Goal: Task Accomplishment & Management: Use online tool/utility

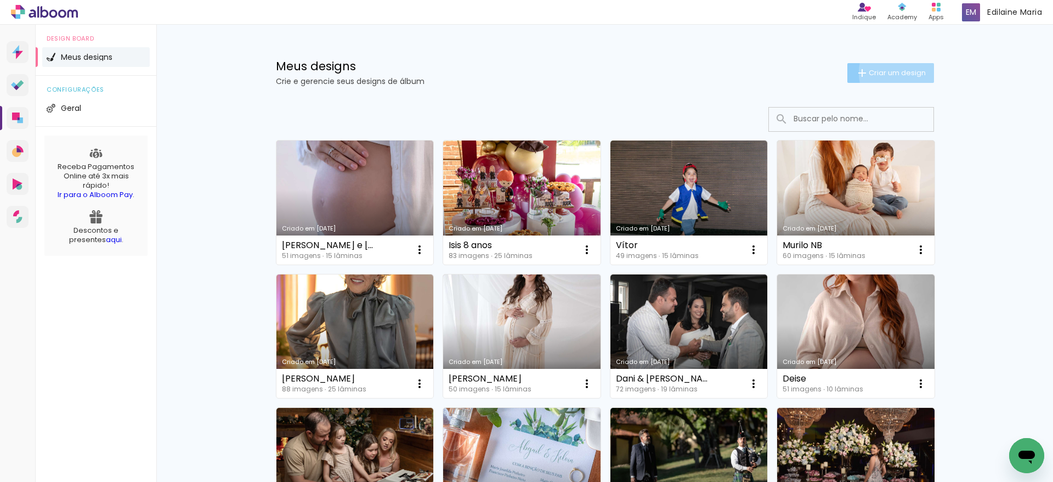
click at [911, 72] on span "Criar um design" at bounding box center [897, 72] width 57 height 7
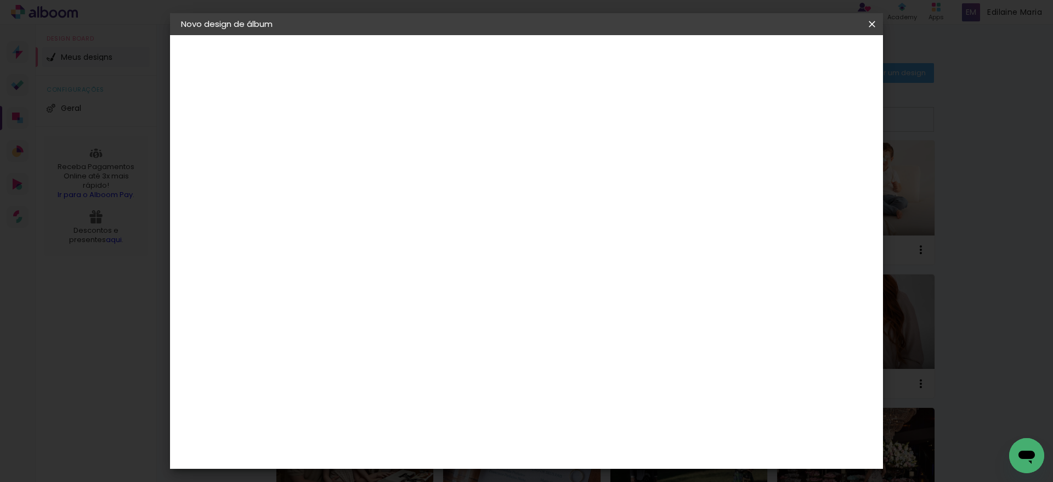
click at [360, 144] on input at bounding box center [360, 147] width 0 height 17
type input "[PERSON_NAME] anos"
type paper-input "[PERSON_NAME] anos"
click at [0, 0] on slot "Avançar" at bounding box center [0, 0] width 0 height 0
click at [444, 206] on input at bounding box center [388, 209] width 111 height 14
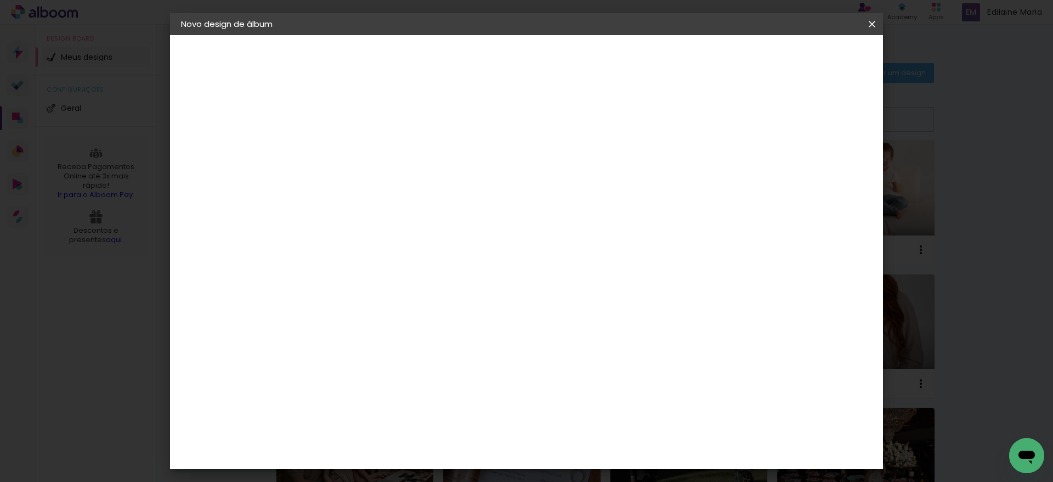
type input "[PERSON_NAME]"
type paper-input "[PERSON_NAME]"
click at [426, 252] on div "[PERSON_NAME]" at bounding box center [389, 248] width 73 height 9
click at [0, 0] on slot "Avançar" at bounding box center [0, 0] width 0 height 0
click at [416, 184] on iron-icon at bounding box center [409, 190] width 13 height 13
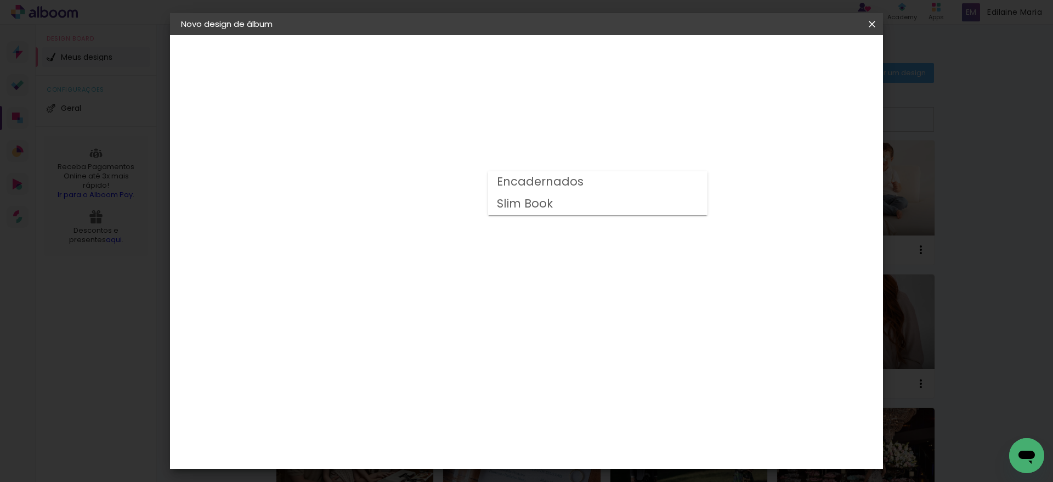
click at [653, 180] on paper-item "Encadernados" at bounding box center [597, 182] width 219 height 22
type input "Encadernados"
click at [475, 365] on span "30 × 30 cm" at bounding box center [454, 376] width 41 height 22
click at [0, 0] on slot "Avançar" at bounding box center [0, 0] width 0 height 0
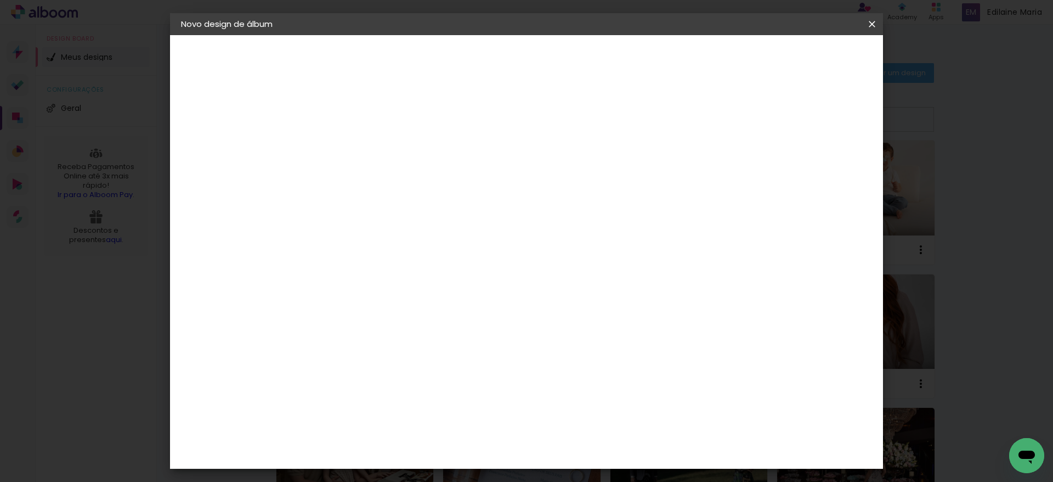
click at [782, 119] on div "Mostrar sangria" at bounding box center [773, 119] width 73 height 14
type paper-checkbox "on"
click at [799, 57] on span "Iniciar design" at bounding box center [774, 58] width 50 height 8
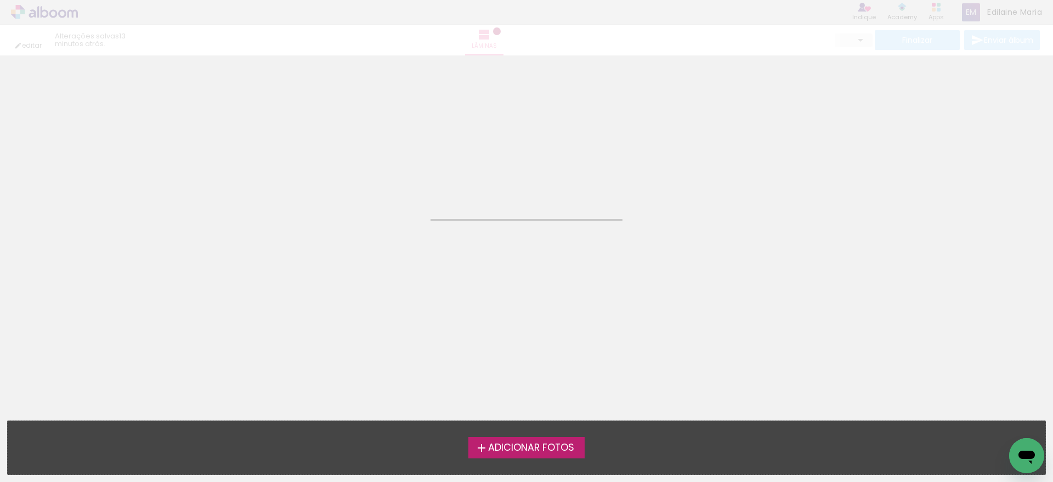
click at [565, 443] on span "Adicionar Fotos" at bounding box center [531, 448] width 86 height 10
click at [0, 0] on input "file" at bounding box center [0, 0] width 0 height 0
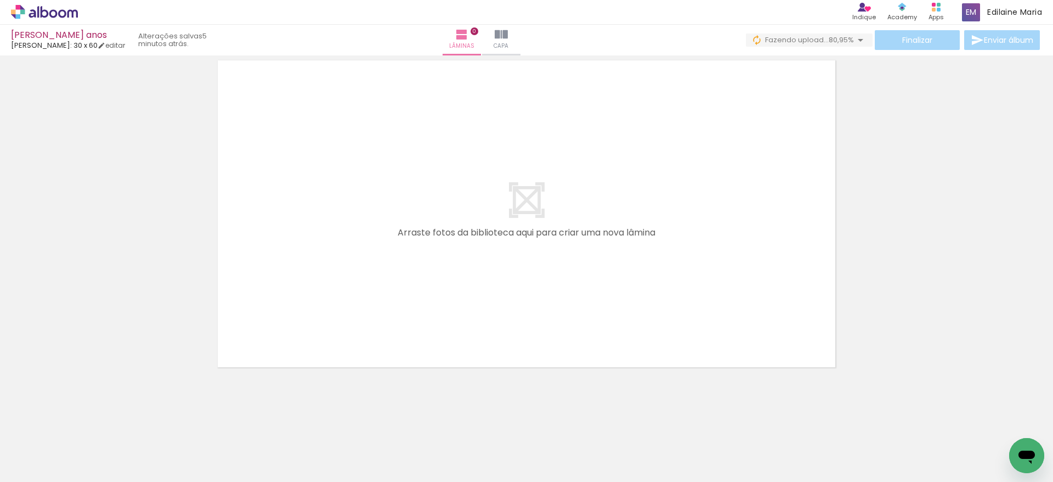
scroll to position [0, 415]
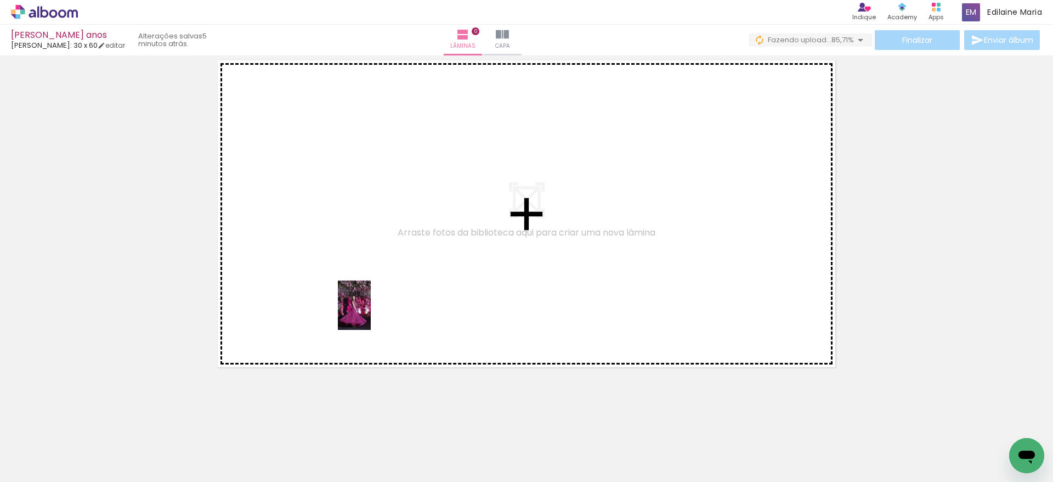
drag, startPoint x: 380, startPoint y: 452, endPoint x: 371, endPoint y: 313, distance: 139.1
click at [371, 313] on quentale-workspace at bounding box center [526, 241] width 1053 height 482
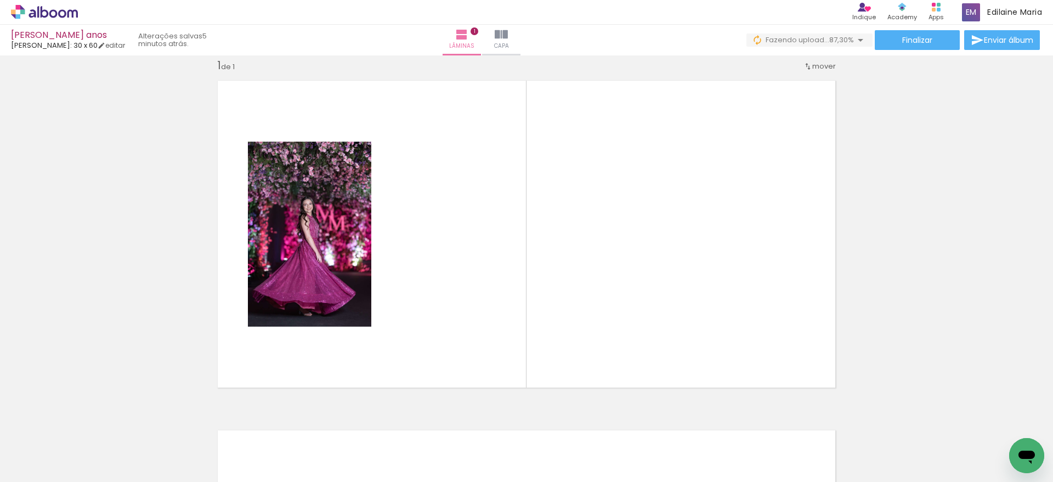
scroll to position [0, 899]
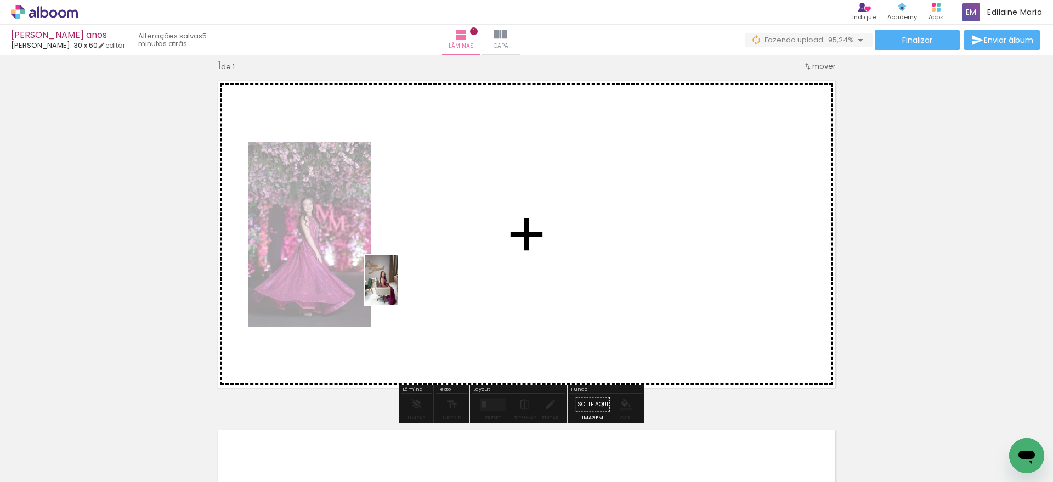
drag, startPoint x: 383, startPoint y: 439, endPoint x: 398, endPoint y: 278, distance: 161.9
click at [398, 278] on quentale-workspace at bounding box center [526, 241] width 1053 height 482
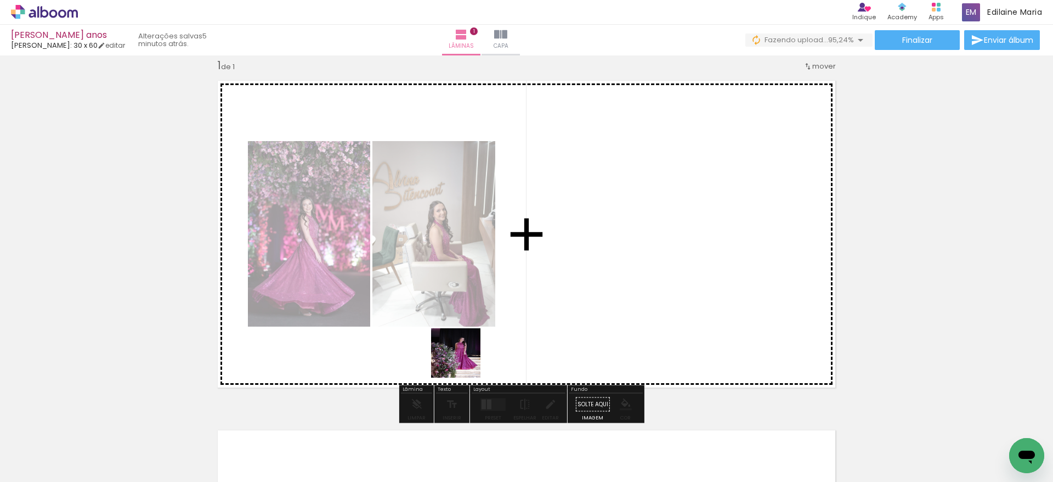
drag, startPoint x: 448, startPoint y: 453, endPoint x: 466, endPoint y: 287, distance: 167.2
click at [466, 287] on quentale-workspace at bounding box center [526, 241] width 1053 height 482
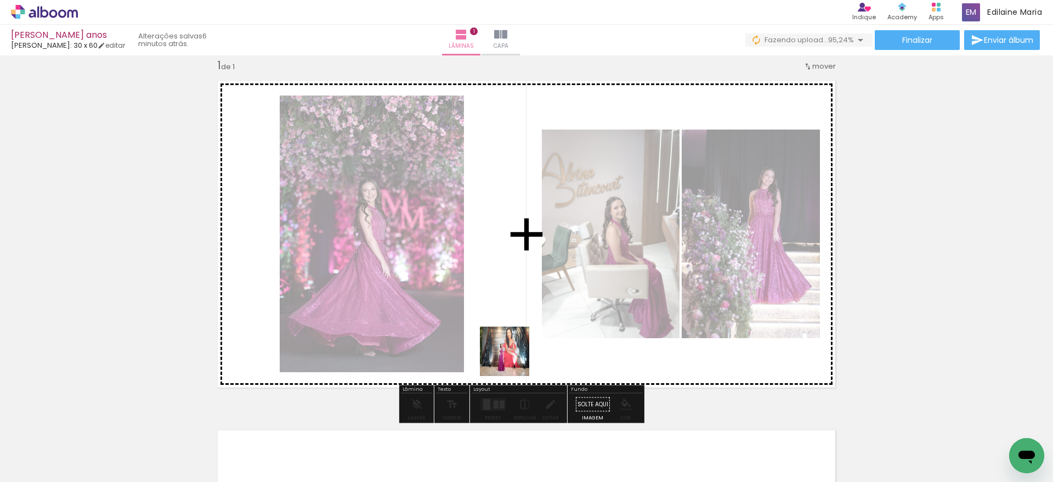
drag, startPoint x: 512, startPoint y: 449, endPoint x: 506, endPoint y: 284, distance: 165.8
click at [506, 284] on quentale-workspace at bounding box center [526, 241] width 1053 height 482
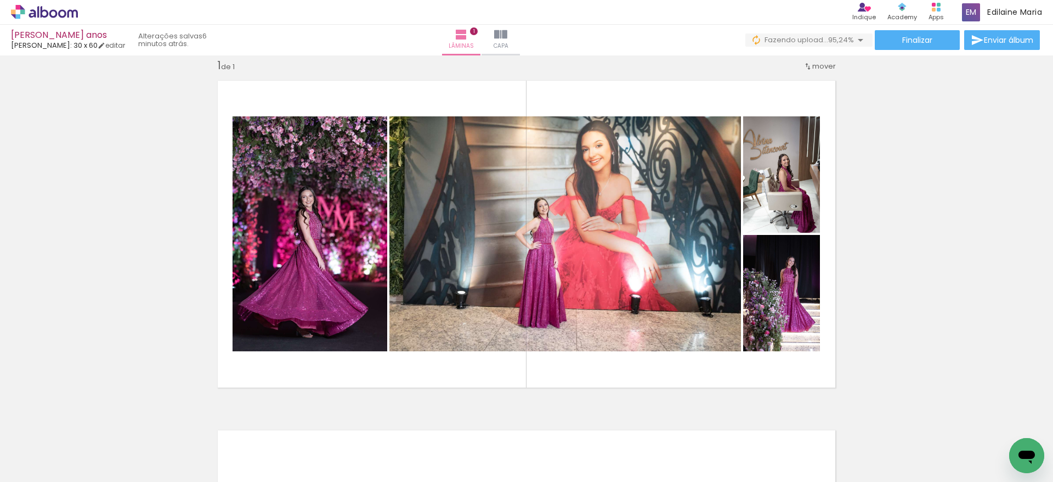
scroll to position [0, 1262]
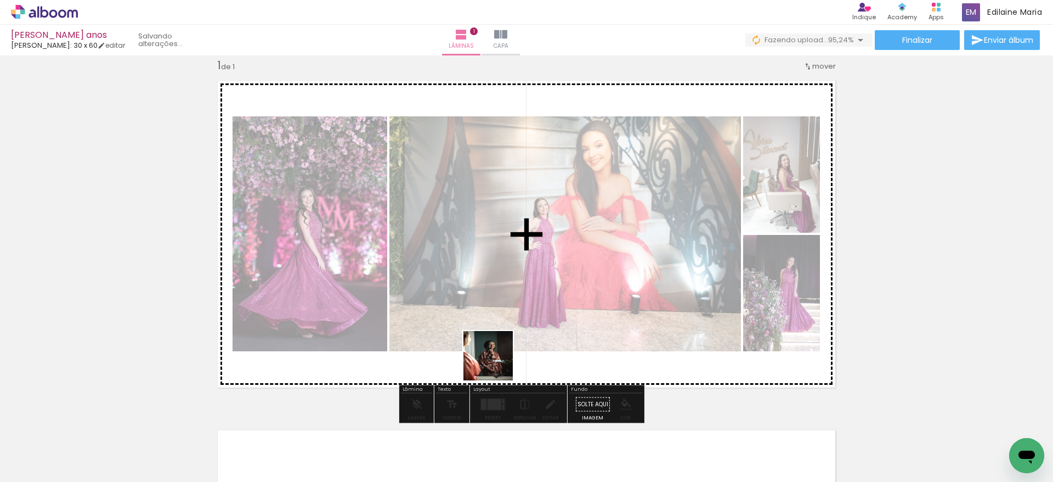
drag, startPoint x: 458, startPoint y: 454, endPoint x: 527, endPoint y: 289, distance: 178.8
click at [527, 289] on quentale-workspace at bounding box center [526, 241] width 1053 height 482
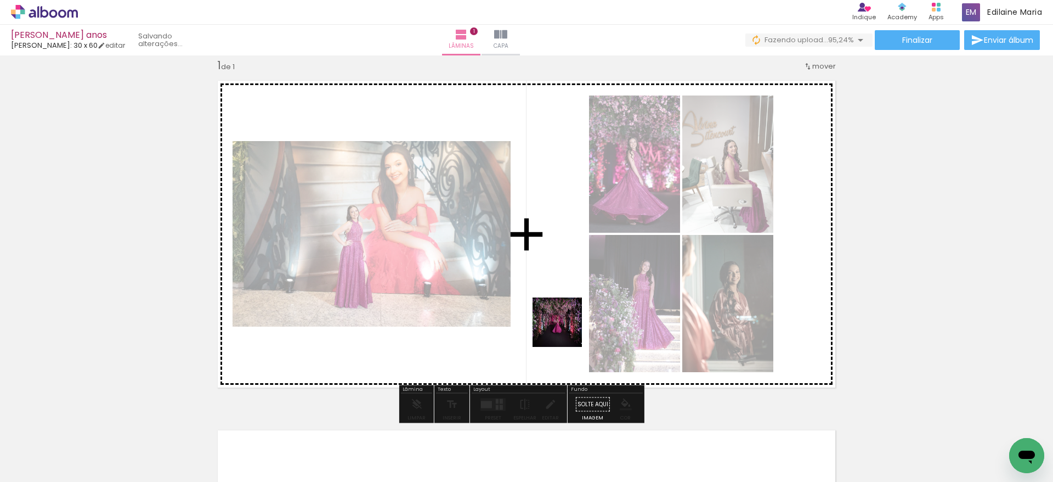
drag, startPoint x: 577, startPoint y: 448, endPoint x: 559, endPoint y: 303, distance: 146.5
click at [559, 303] on quentale-workspace at bounding box center [526, 241] width 1053 height 482
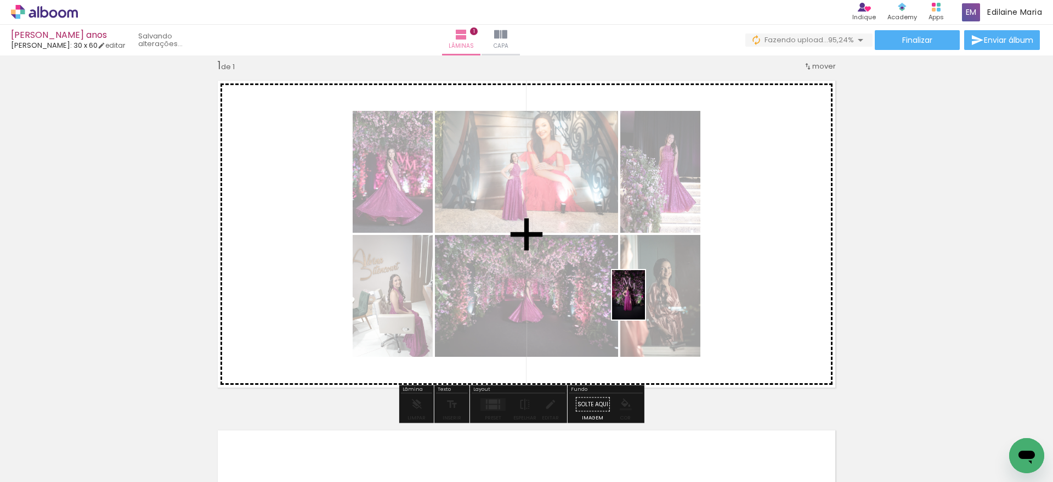
drag, startPoint x: 633, startPoint y: 450, endPoint x: 645, endPoint y: 301, distance: 149.1
click at [645, 301] on quentale-workspace at bounding box center [526, 241] width 1053 height 482
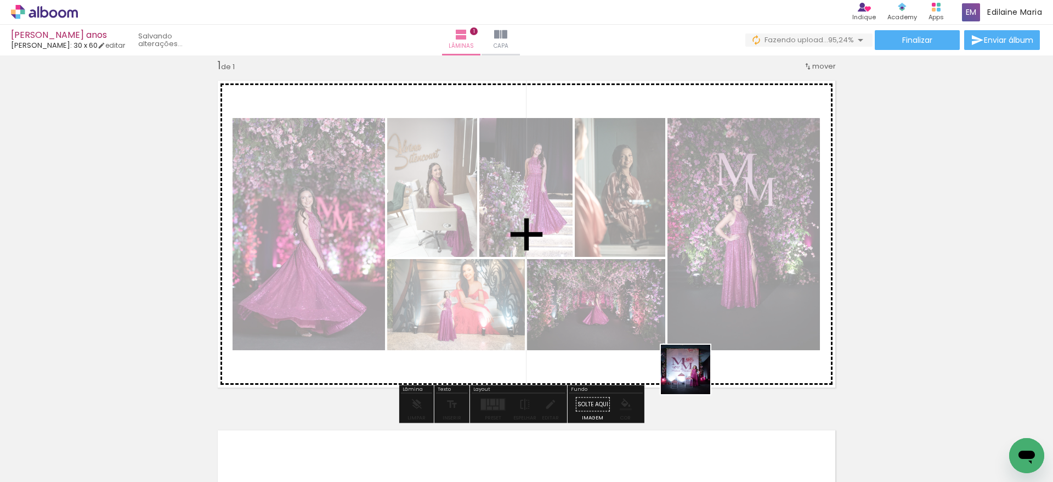
drag, startPoint x: 691, startPoint y: 446, endPoint x: 694, endPoint y: 326, distance: 120.2
click at [694, 326] on quentale-workspace at bounding box center [526, 241] width 1053 height 482
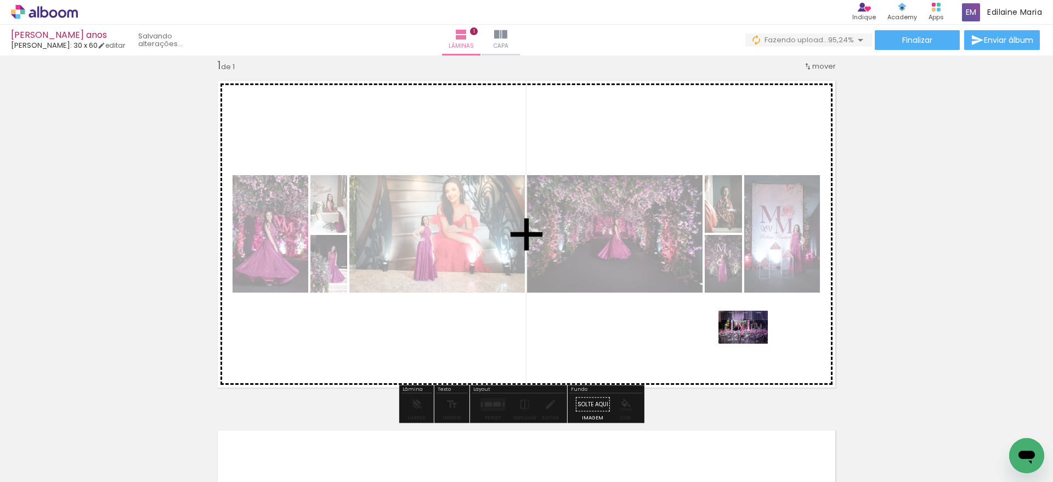
drag, startPoint x: 756, startPoint y: 450, endPoint x: 750, endPoint y: 336, distance: 113.7
click at [750, 336] on quentale-workspace at bounding box center [526, 241] width 1053 height 482
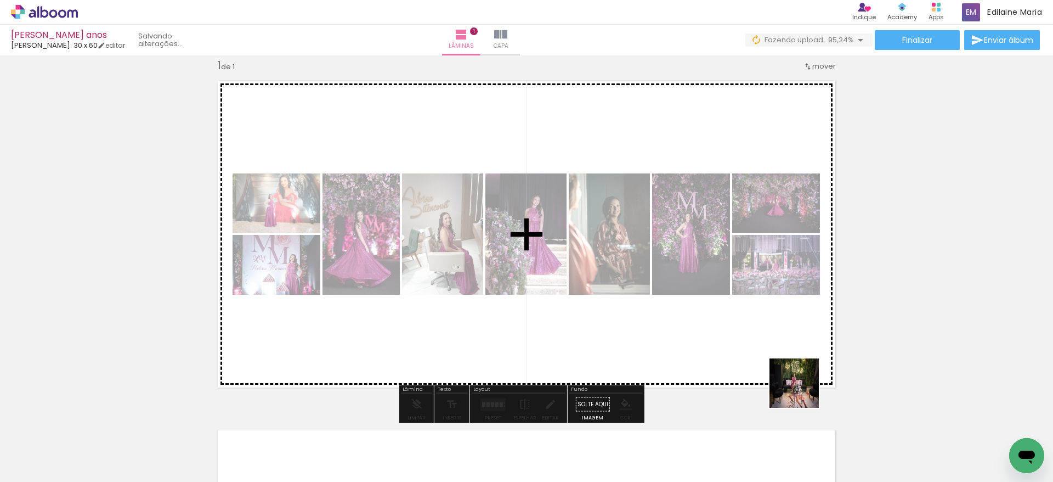
drag, startPoint x: 822, startPoint y: 444, endPoint x: 765, endPoint y: 325, distance: 132.0
click at [765, 325] on quentale-workspace at bounding box center [526, 241] width 1053 height 482
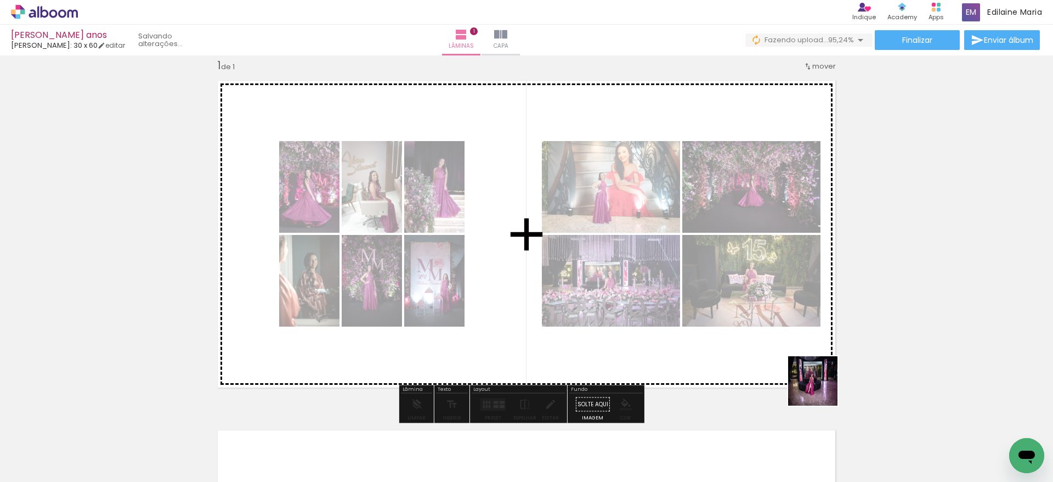
drag, startPoint x: 873, startPoint y: 452, endPoint x: 776, endPoint y: 341, distance: 147.7
click at [776, 341] on quentale-workspace at bounding box center [526, 241] width 1053 height 482
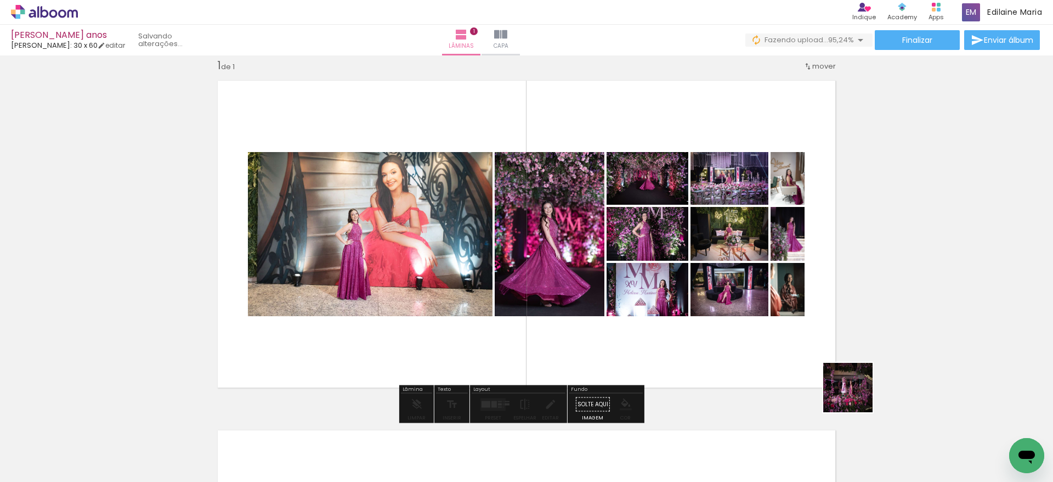
drag, startPoint x: 942, startPoint y: 442, endPoint x: 790, endPoint y: 358, distance: 174.0
click at [790, 358] on quentale-workspace at bounding box center [526, 241] width 1053 height 482
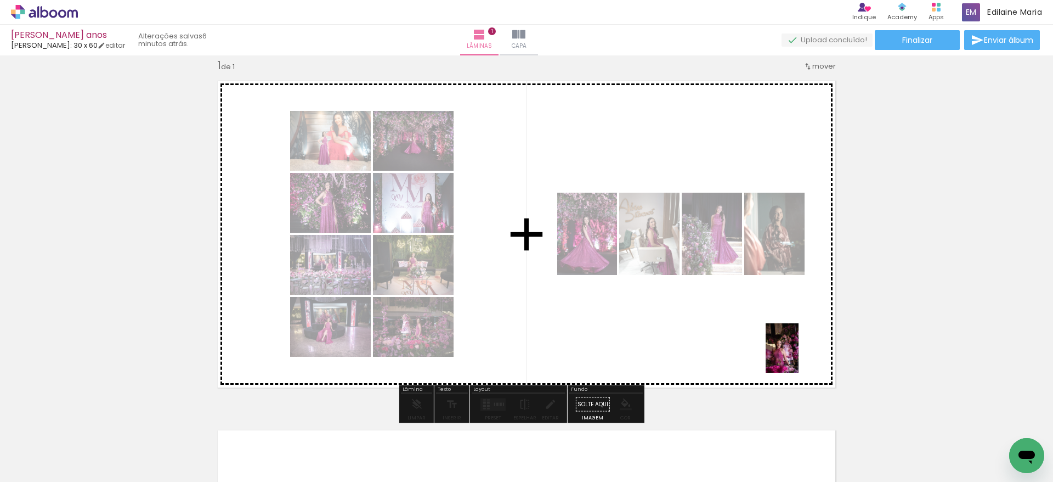
drag, startPoint x: 999, startPoint y: 439, endPoint x: 773, endPoint y: 345, distance: 244.7
click at [773, 345] on quentale-workspace at bounding box center [526, 241] width 1053 height 482
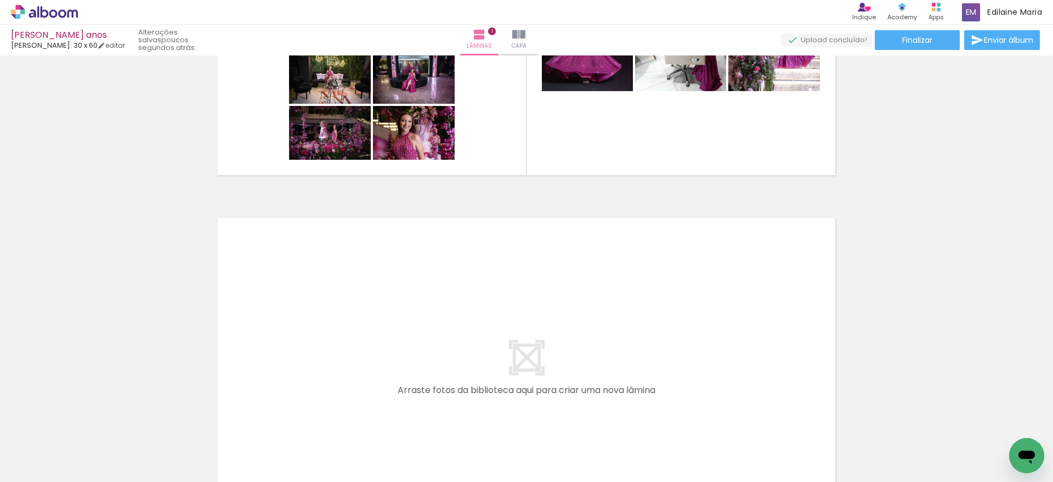
scroll to position [252, 0]
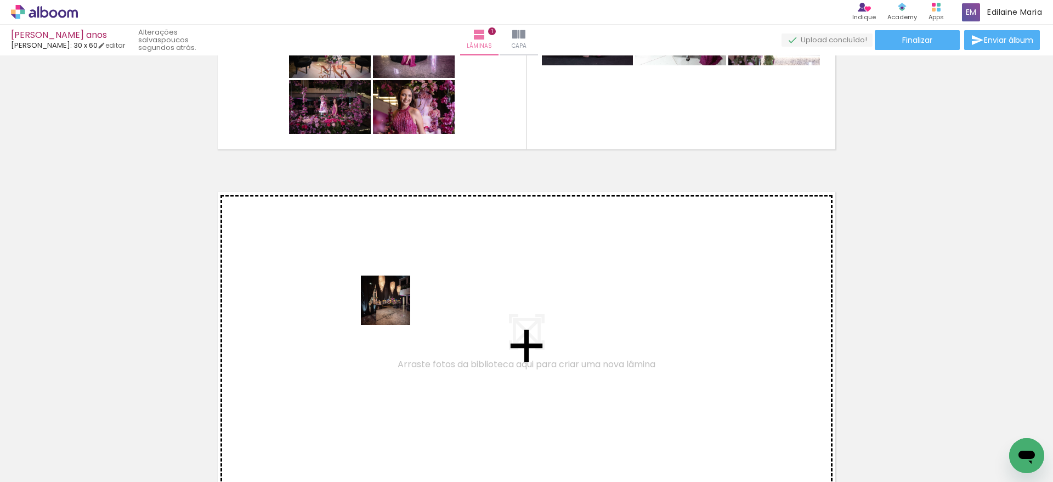
drag, startPoint x: 333, startPoint y: 451, endPoint x: 404, endPoint y: 287, distance: 179.1
click at [404, 287] on quentale-workspace at bounding box center [526, 241] width 1053 height 482
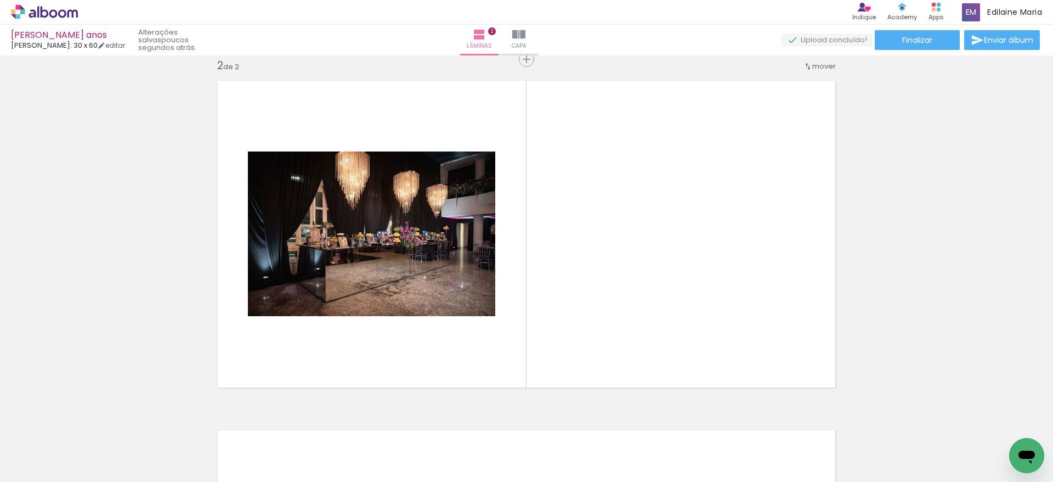
scroll to position [0, 1924]
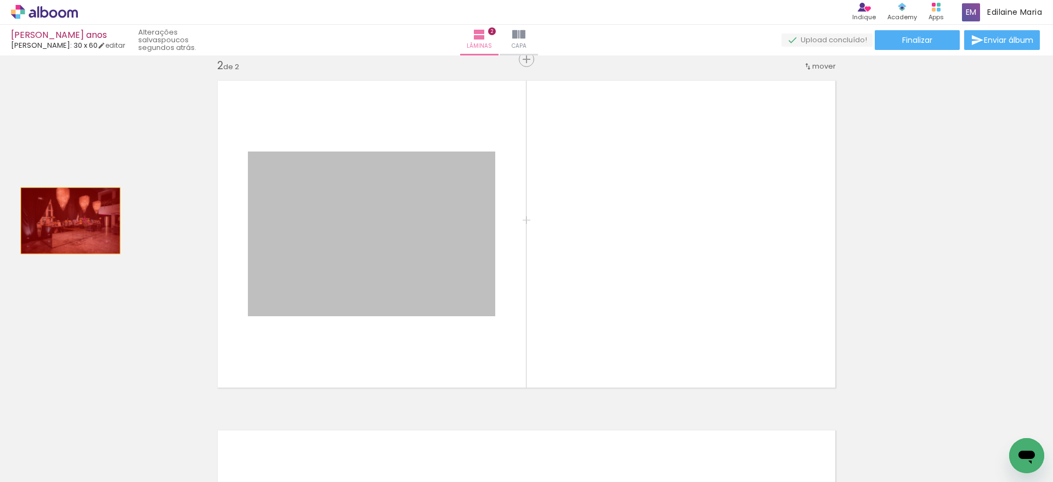
drag, startPoint x: 339, startPoint y: 244, endPoint x: 64, endPoint y: 220, distance: 275.8
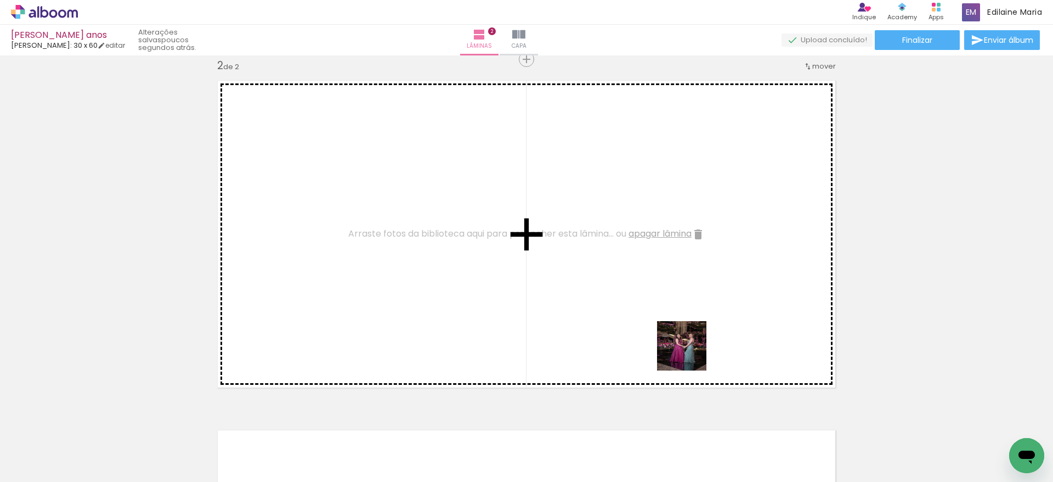
drag, startPoint x: 706, startPoint y: 452, endPoint x: 676, endPoint y: 294, distance: 160.8
click at [676, 294] on quentale-workspace at bounding box center [526, 241] width 1053 height 482
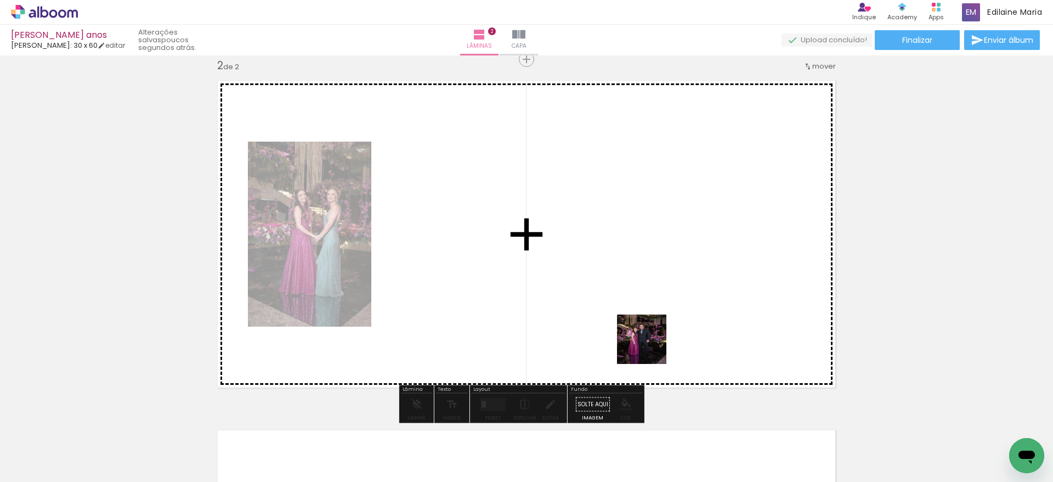
drag, startPoint x: 652, startPoint y: 448, endPoint x: 650, endPoint y: 284, distance: 164.6
click at [650, 284] on quentale-workspace at bounding box center [526, 241] width 1053 height 482
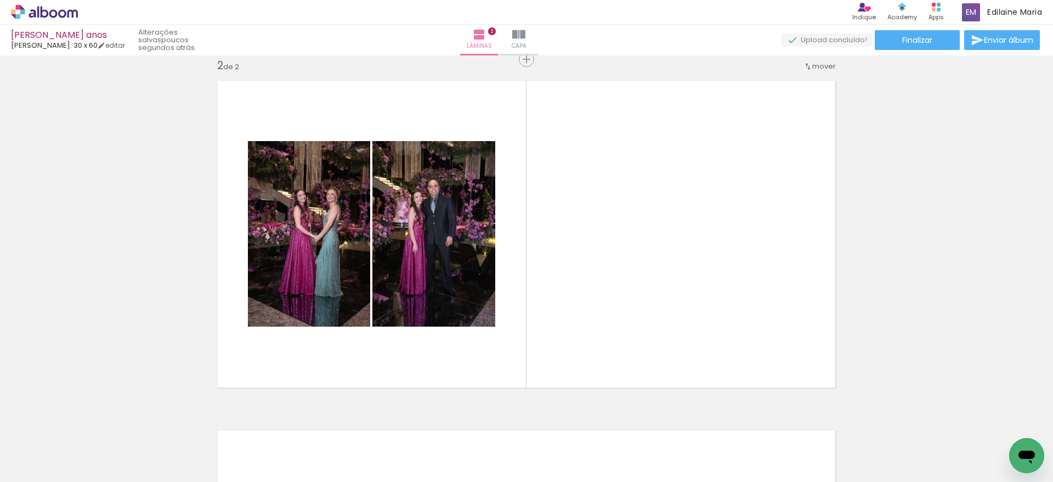
scroll to position [0, 2170]
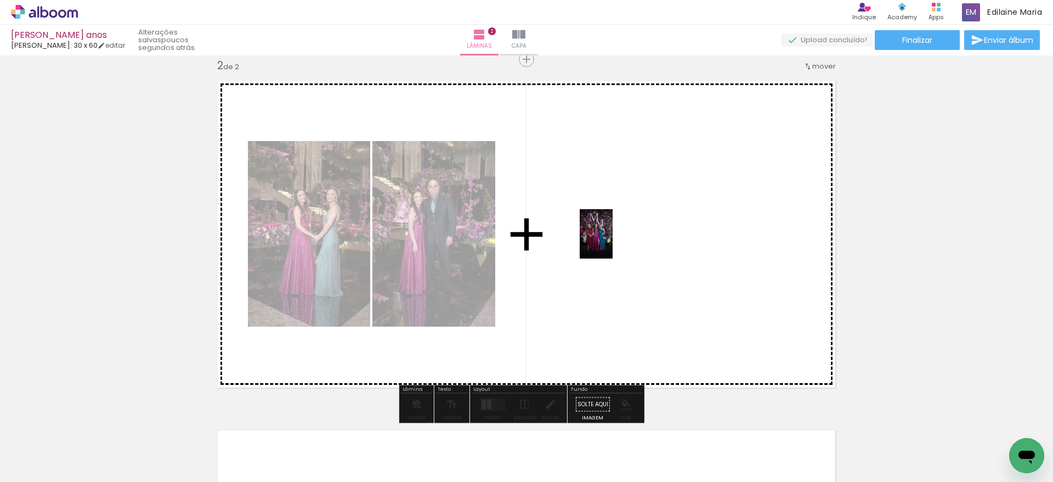
drag, startPoint x: 651, startPoint y: 448, endPoint x: 609, endPoint y: 233, distance: 219.5
click at [609, 233] on quentale-workspace at bounding box center [526, 241] width 1053 height 482
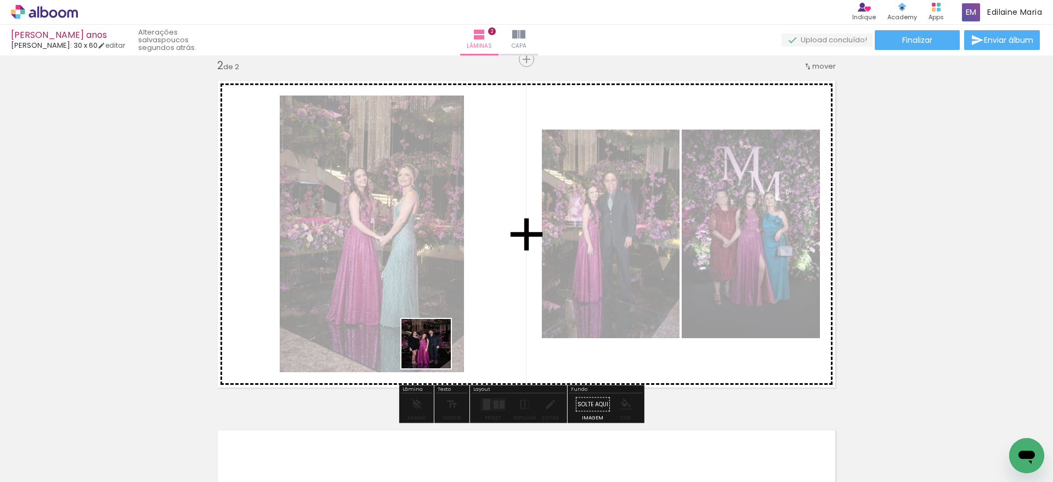
drag, startPoint x: 340, startPoint y: 451, endPoint x: 483, endPoint y: 303, distance: 205.6
click at [483, 303] on quentale-workspace at bounding box center [526, 241] width 1053 height 482
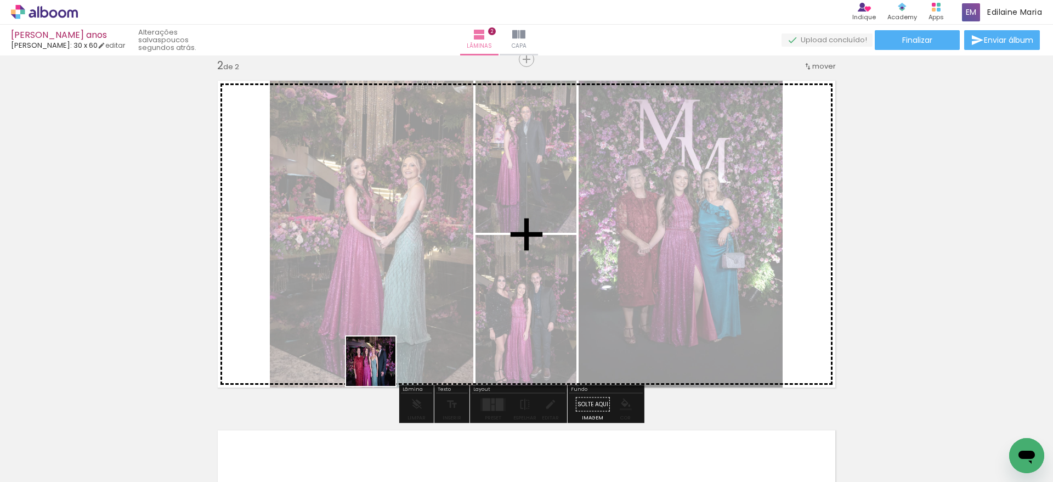
drag, startPoint x: 289, startPoint y: 454, endPoint x: 418, endPoint y: 331, distance: 179.2
click at [418, 331] on quentale-workspace at bounding box center [526, 241] width 1053 height 482
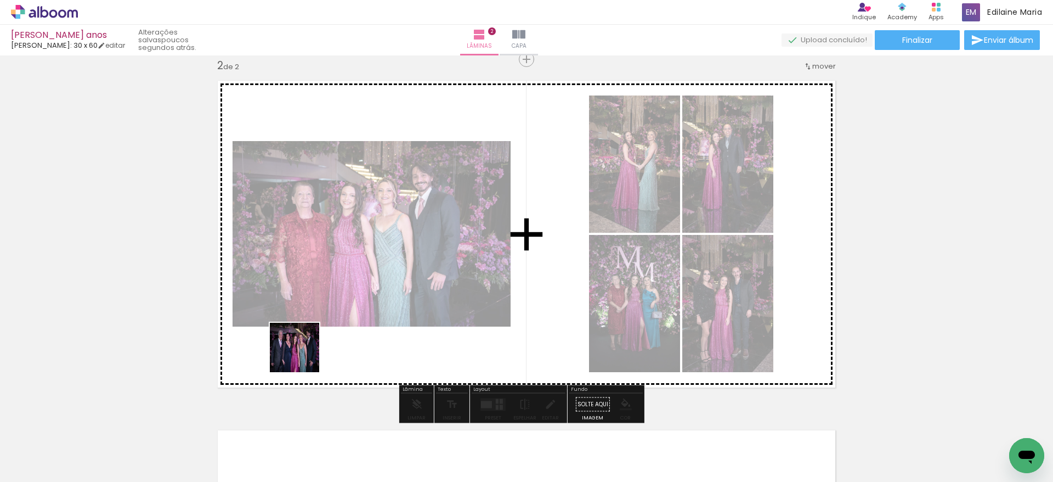
drag, startPoint x: 214, startPoint y: 447, endPoint x: 343, endPoint y: 311, distance: 187.0
click at [343, 311] on quentale-workspace at bounding box center [526, 241] width 1053 height 482
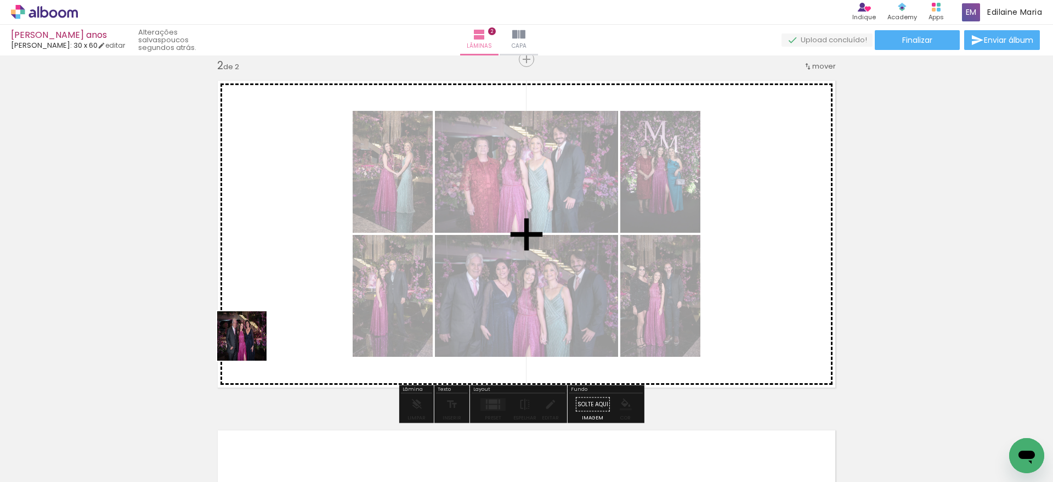
drag, startPoint x: 155, startPoint y: 453, endPoint x: 267, endPoint y: 326, distance: 169.4
click at [267, 326] on quentale-workspace at bounding box center [526, 241] width 1053 height 482
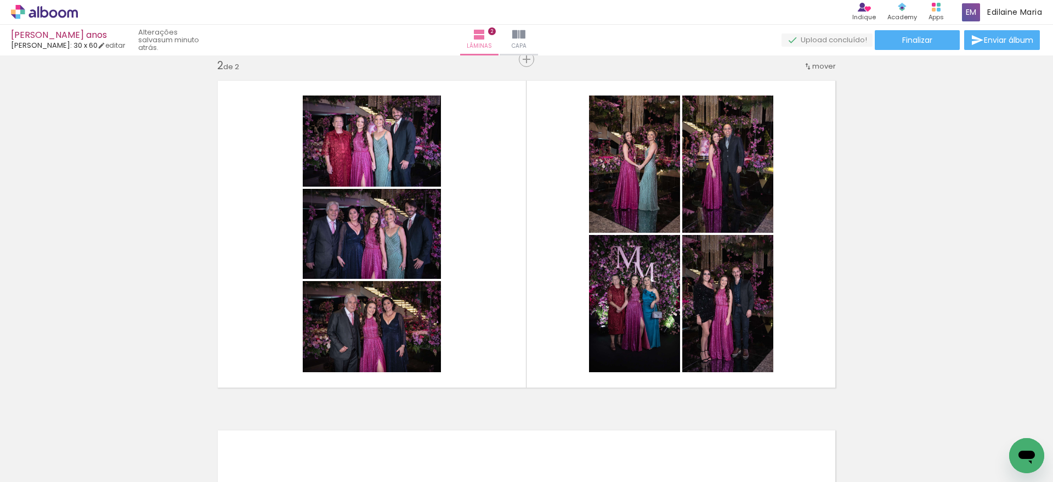
scroll to position [0, 684]
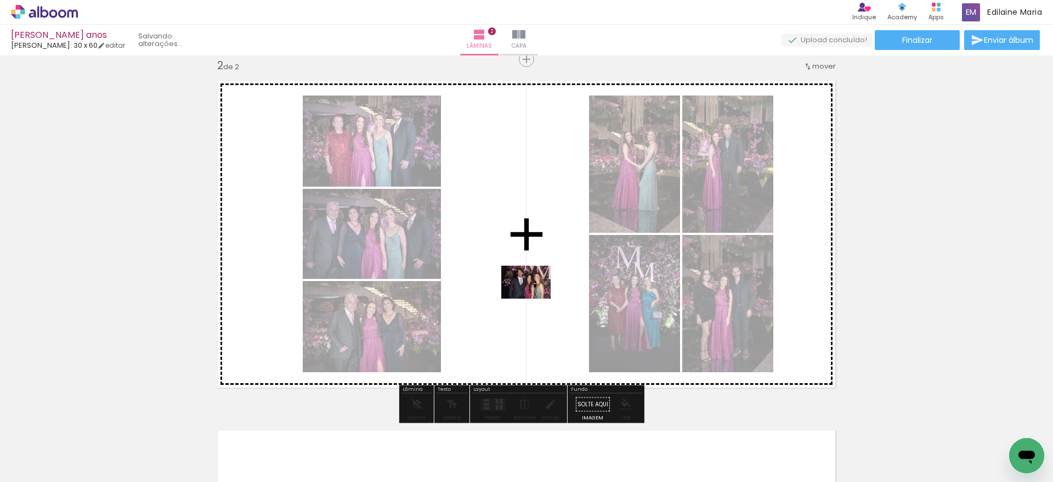
drag, startPoint x: 536, startPoint y: 449, endPoint x: 531, endPoint y: 281, distance: 168.5
click at [531, 281] on quentale-workspace at bounding box center [526, 241] width 1053 height 482
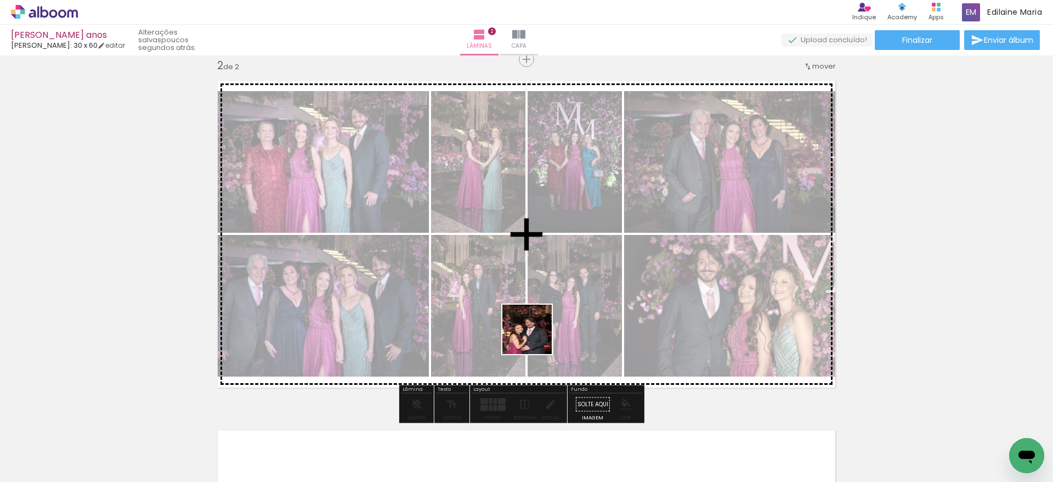
drag, startPoint x: 470, startPoint y: 450, endPoint x: 563, endPoint y: 290, distance: 185.0
click at [563, 290] on quentale-workspace at bounding box center [526, 241] width 1053 height 482
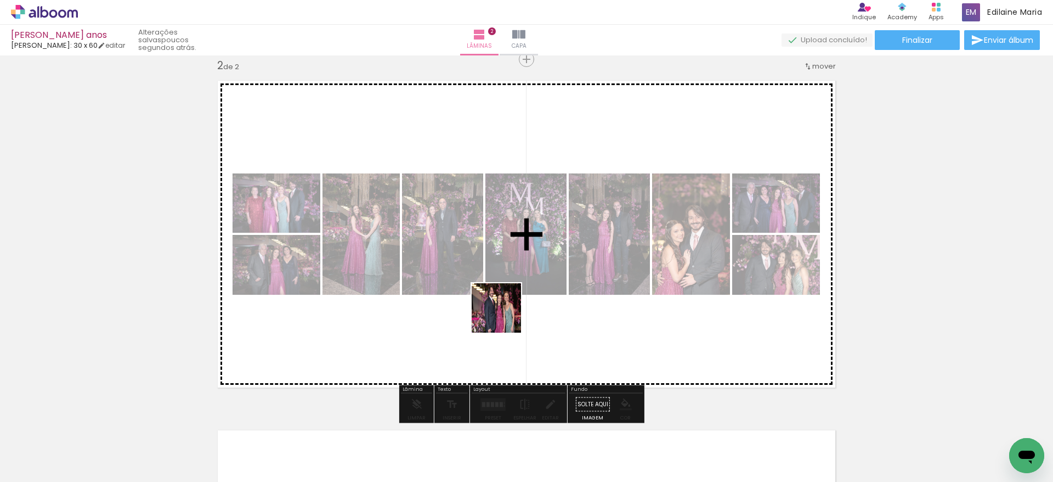
drag, startPoint x: 412, startPoint y: 445, endPoint x: 510, endPoint y: 309, distance: 168.2
click at [510, 309] on quentale-workspace at bounding box center [526, 241] width 1053 height 482
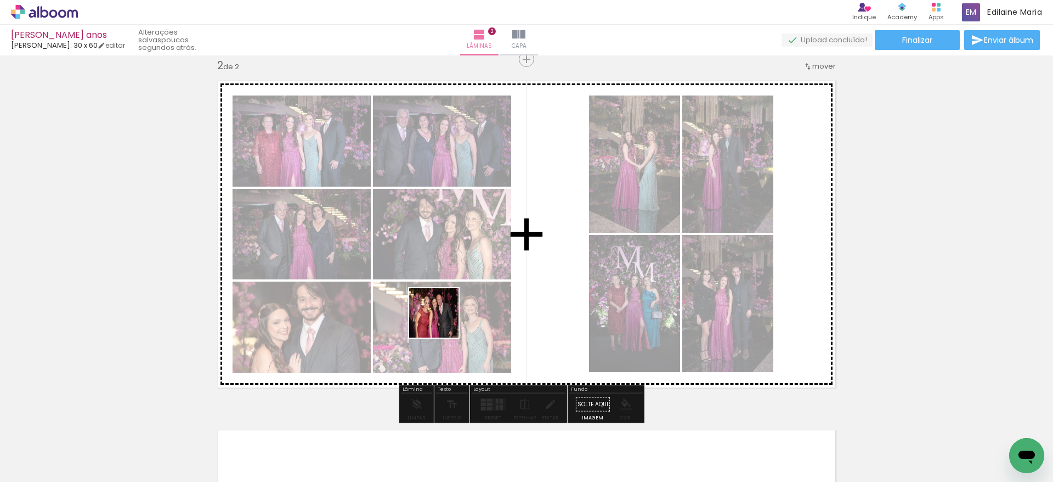
drag, startPoint x: 348, startPoint y: 448, endPoint x: 462, endPoint y: 292, distance: 193.8
click at [462, 292] on quentale-workspace at bounding box center [526, 241] width 1053 height 482
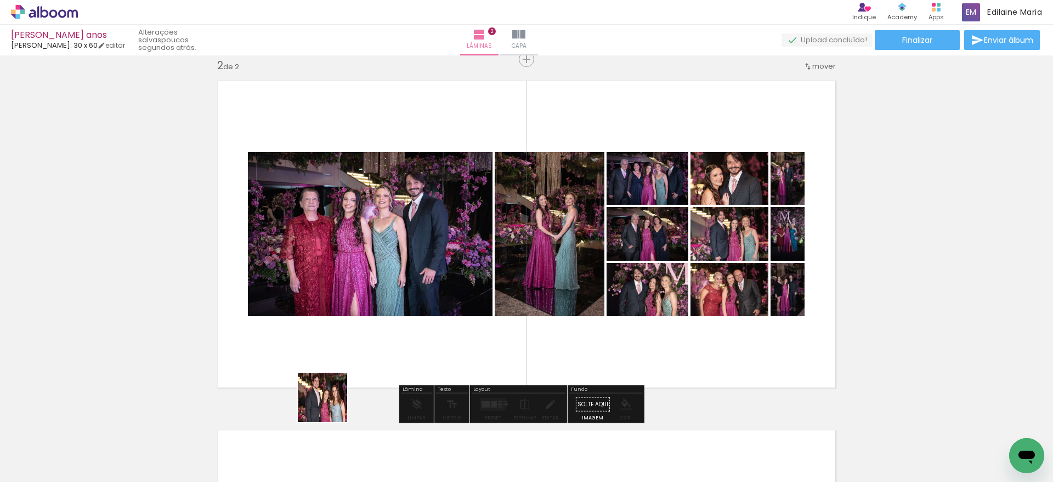
drag, startPoint x: 295, startPoint y: 451, endPoint x: 408, endPoint y: 296, distance: 192.3
click at [408, 296] on quentale-workspace at bounding box center [526, 241] width 1053 height 482
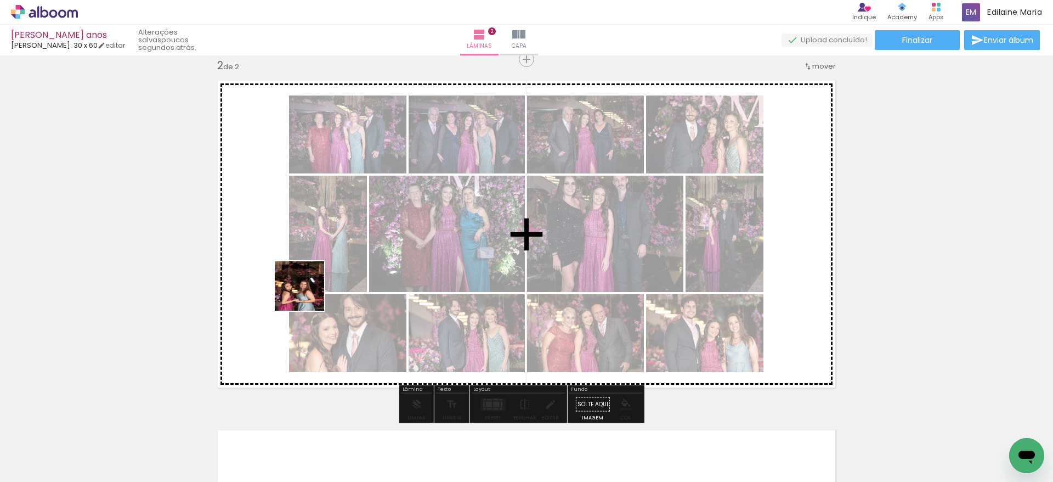
drag, startPoint x: 233, startPoint y: 456, endPoint x: 315, endPoint y: 273, distance: 200.6
click at [315, 273] on quentale-workspace at bounding box center [526, 241] width 1053 height 482
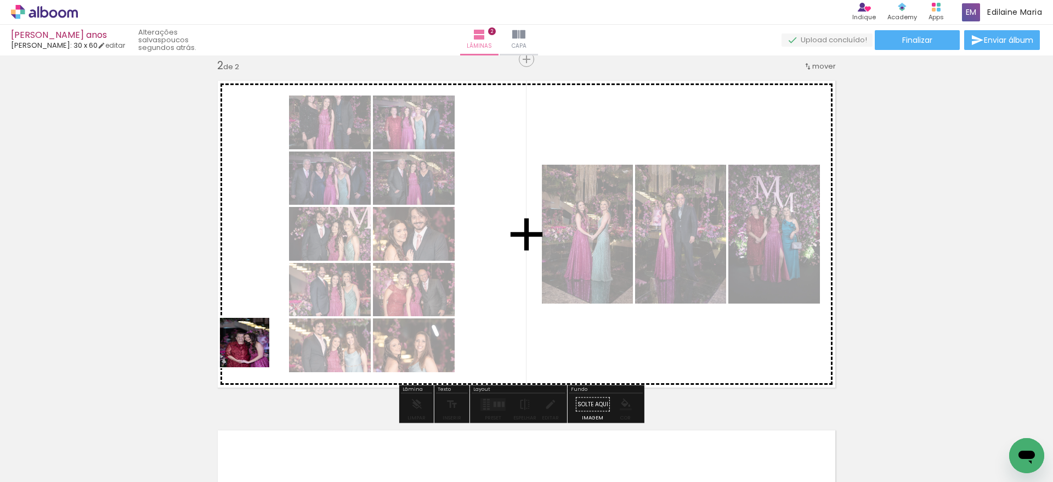
drag, startPoint x: 166, startPoint y: 451, endPoint x: 270, endPoint y: 324, distance: 164.9
click at [270, 324] on quentale-workspace at bounding box center [526, 241] width 1053 height 482
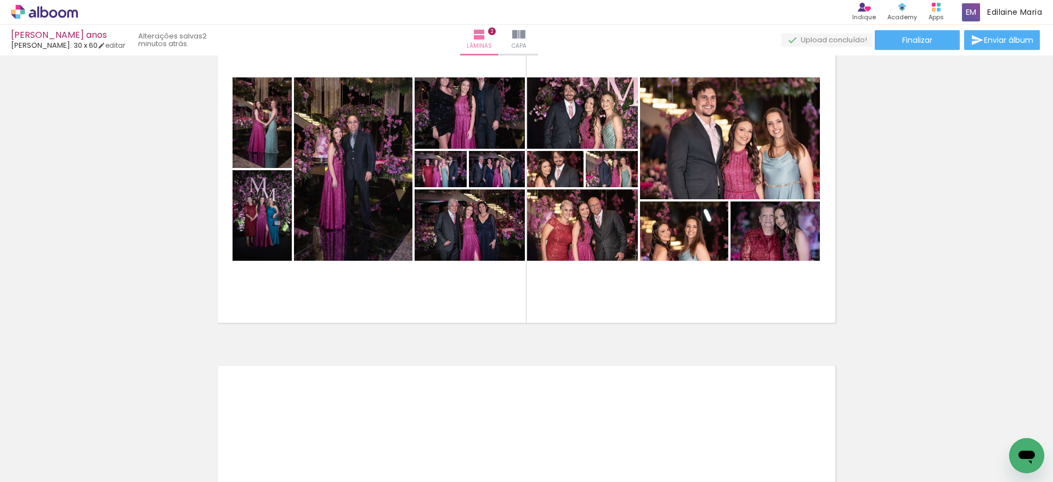
scroll to position [432, 0]
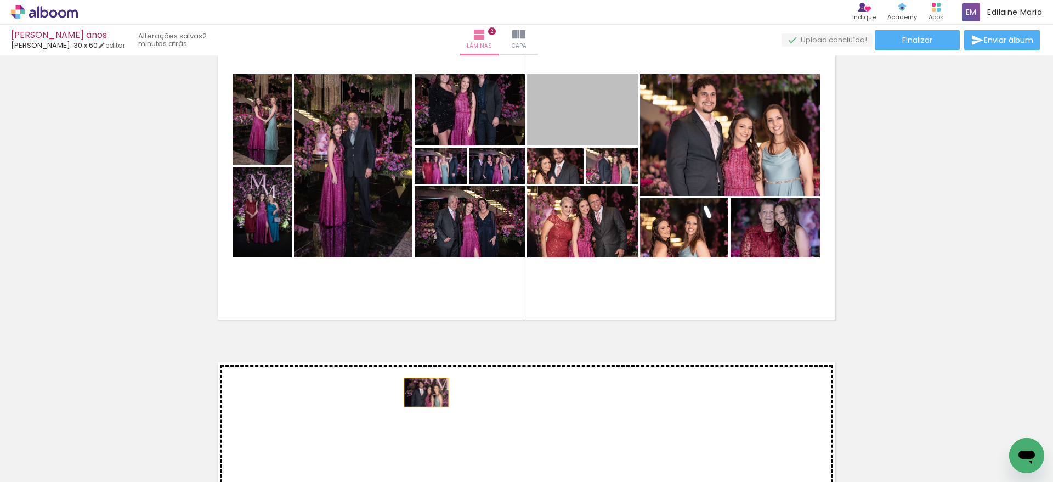
drag, startPoint x: 586, startPoint y: 114, endPoint x: 420, endPoint y: 392, distance: 324.1
click at [420, 392] on div "Inserir lâmina 1 de 2 Inserir lâmina 2 de 2" at bounding box center [526, 152] width 1053 height 1049
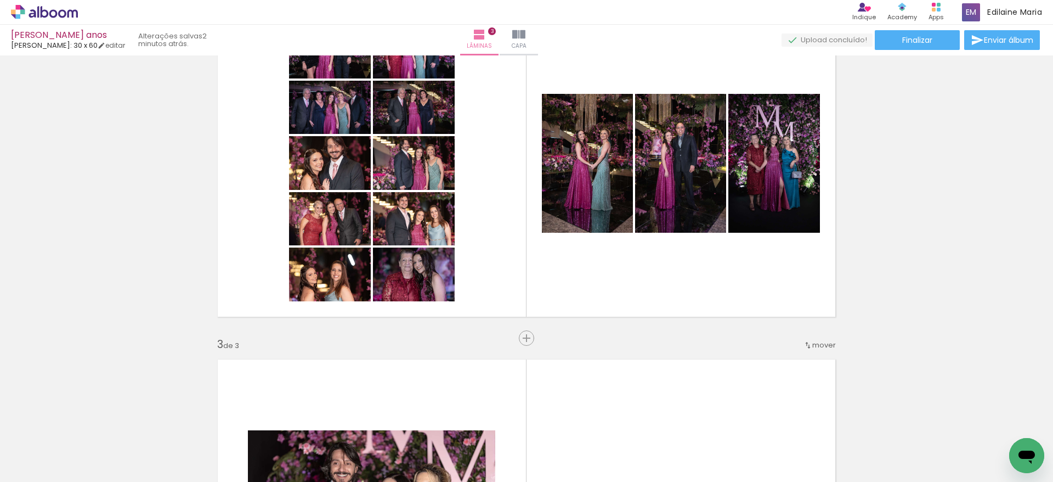
scroll to position [437, 0]
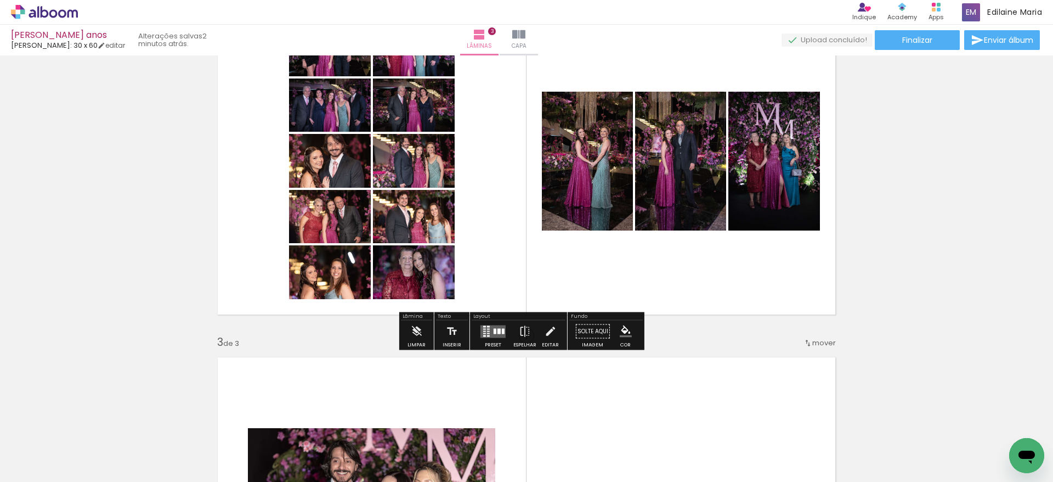
click at [325, 163] on div "Largura Cor" at bounding box center [324, 162] width 20 height 16
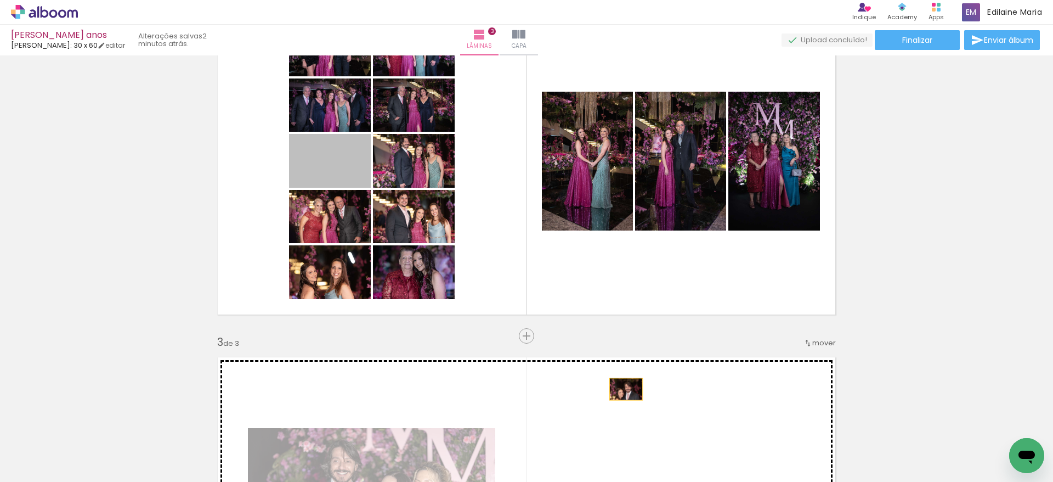
drag, startPoint x: 335, startPoint y: 165, endPoint x: 620, endPoint y: 390, distance: 362.8
click at [620, 390] on div "Inserir lâmina 1 de 3 Inserir lâmina 2 de 3 Inserir lâmina 3 de 3" at bounding box center [526, 322] width 1053 height 1398
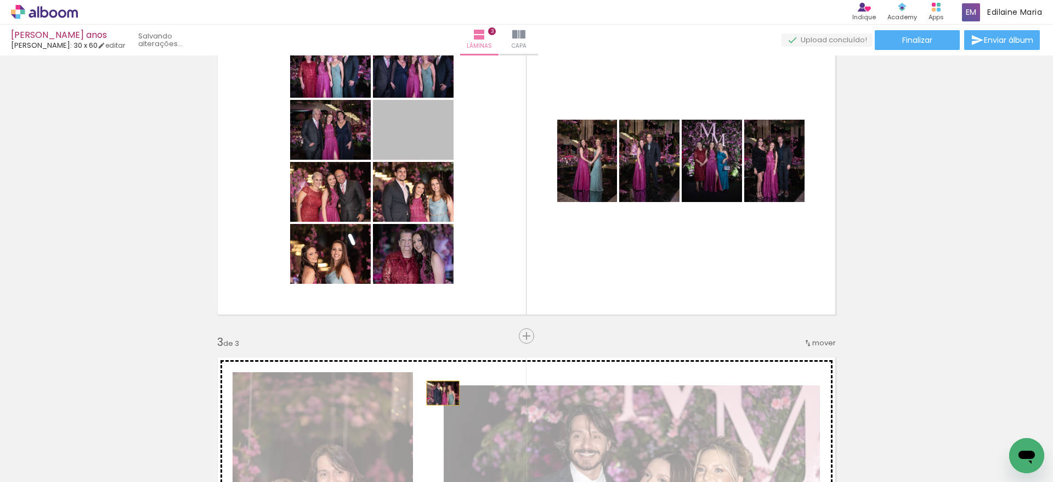
drag, startPoint x: 434, startPoint y: 137, endPoint x: 433, endPoint y: 395, distance: 258.3
click at [433, 395] on div "Inserir lâmina 1 de 3 Inserir lâmina 2 de 3 Inserir lâmina 3 de 3" at bounding box center [526, 322] width 1053 height 1398
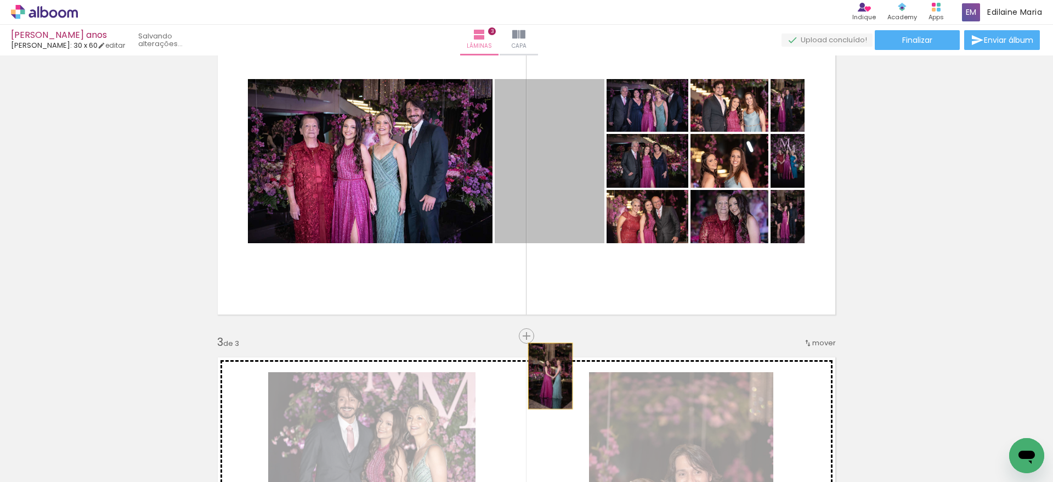
drag, startPoint x: 558, startPoint y: 141, endPoint x: 546, endPoint y: 384, distance: 243.3
click at [546, 384] on div "Inserir lâmina 1 de 3 Inserir lâmina 2 de 3 Inserir lâmina 3 de 3" at bounding box center [526, 322] width 1053 height 1398
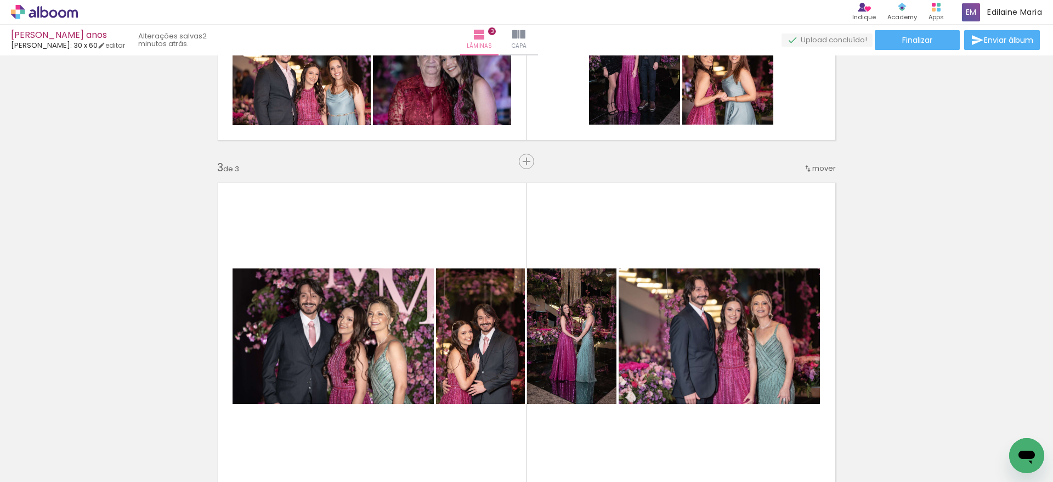
scroll to position [607, 0]
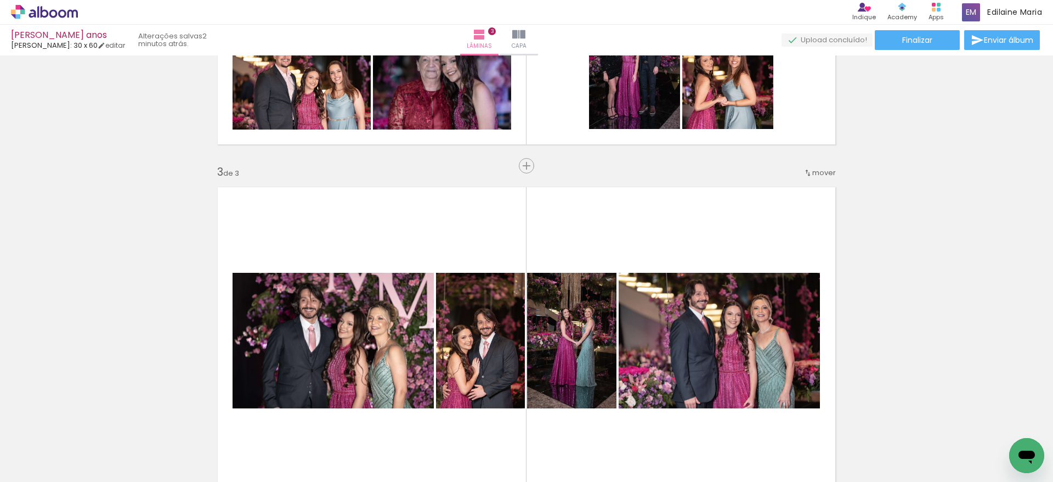
click at [812, 169] on span "mover" at bounding box center [824, 172] width 24 height 10
click at [789, 190] on span "2" at bounding box center [792, 189] width 6 height 18
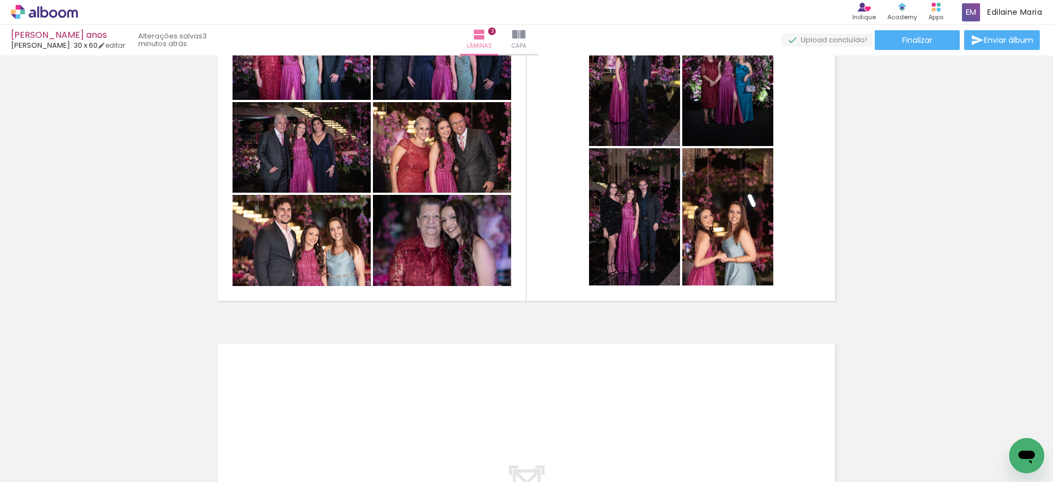
scroll to position [821, 0]
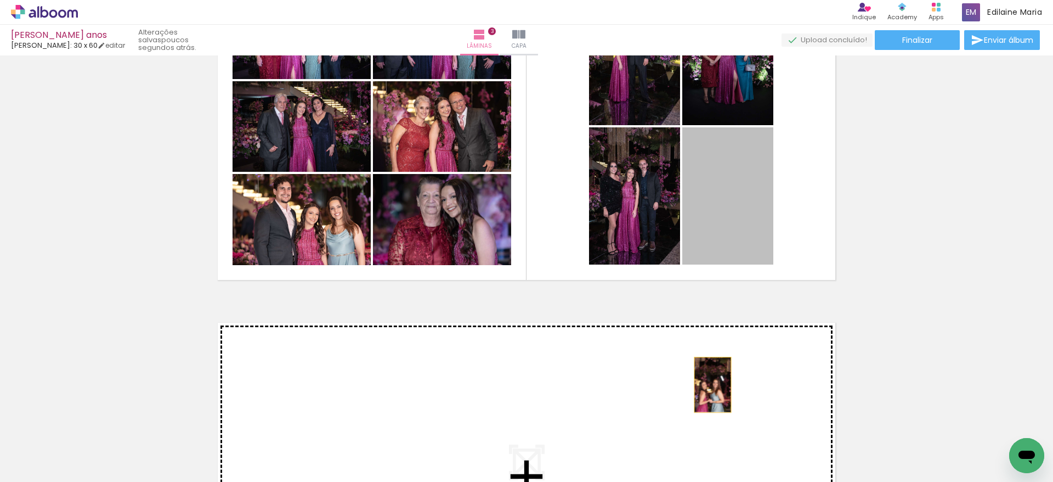
drag, startPoint x: 748, startPoint y: 220, endPoint x: 706, endPoint y: 385, distance: 169.6
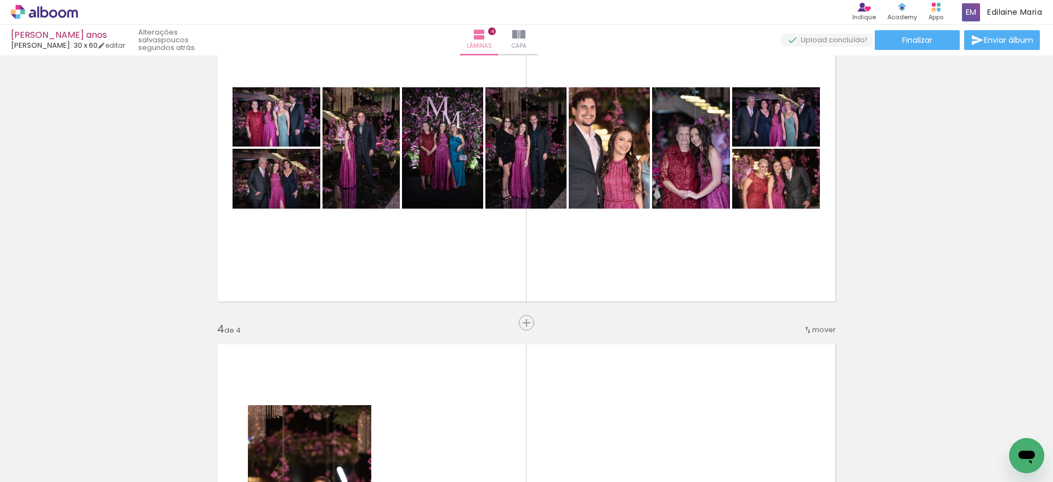
scroll to position [794, 0]
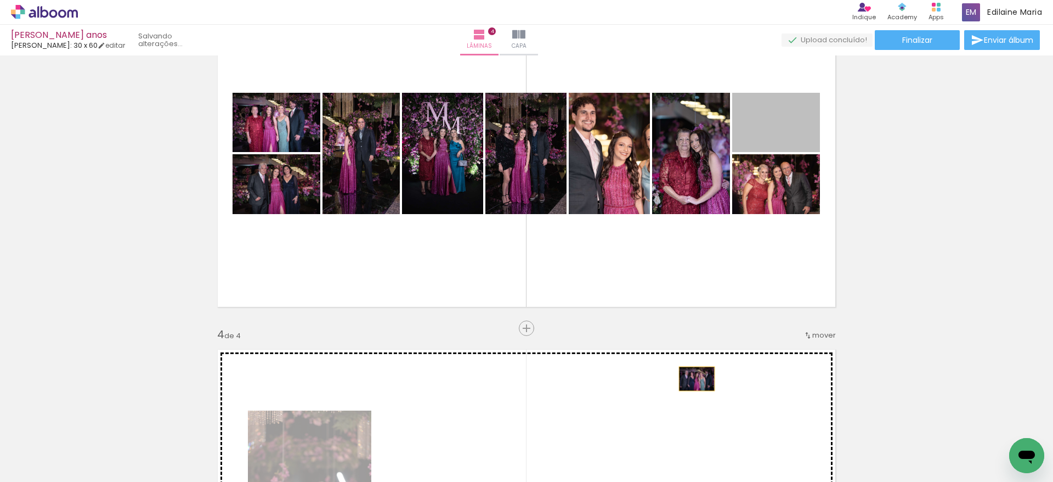
drag, startPoint x: 797, startPoint y: 137, endPoint x: 688, endPoint y: 387, distance: 272.4
click at [688, 387] on div "Inserir lâmina 1 de 4 Inserir lâmina 2 de 4 Inserir lâmina 3 de 4 Inserir lâmin…" at bounding box center [526, 139] width 1053 height 1747
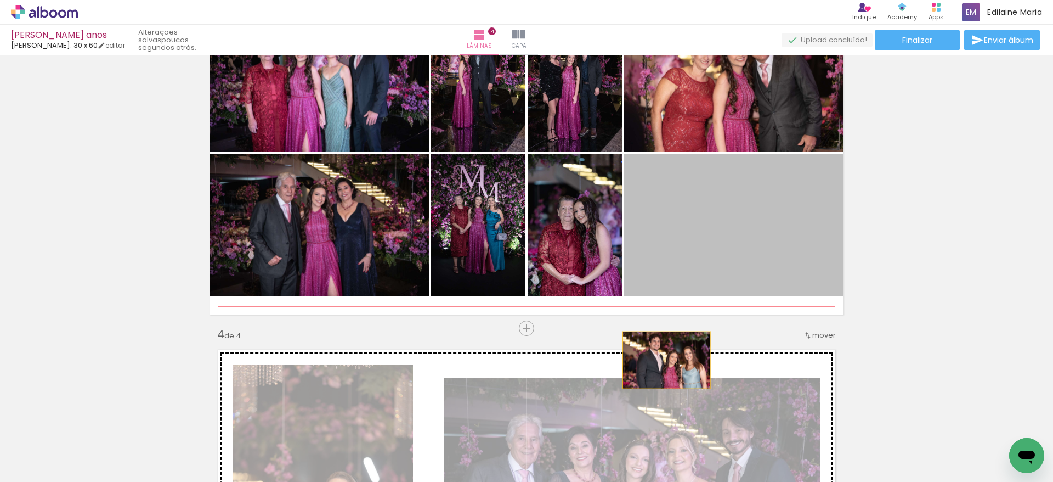
drag, startPoint x: 784, startPoint y: 254, endPoint x: 655, endPoint y: 377, distance: 177.7
click at [655, 377] on div "Inserir lâmina 1 de 4 Inserir lâmina 2 de 4 Inserir lâmina 3 de 4 Inserir lâmin…" at bounding box center [526, 139] width 1053 height 1747
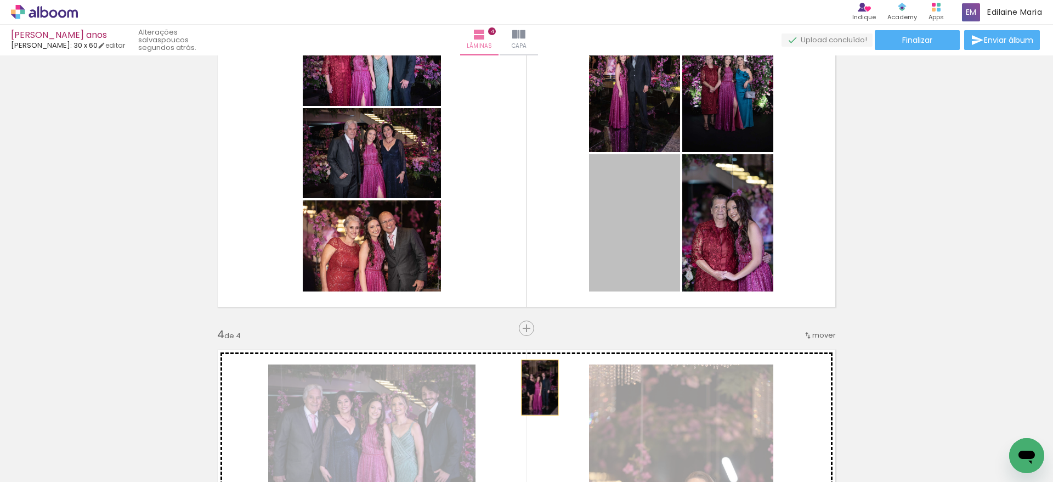
drag, startPoint x: 631, startPoint y: 237, endPoint x: 533, endPoint y: 398, distance: 188.3
click at [533, 398] on div "Inserir lâmina 1 de 4 Inserir lâmina 2 de 4 Inserir lâmina 3 de 4 Inserir lâmin…" at bounding box center [526, 139] width 1053 height 1747
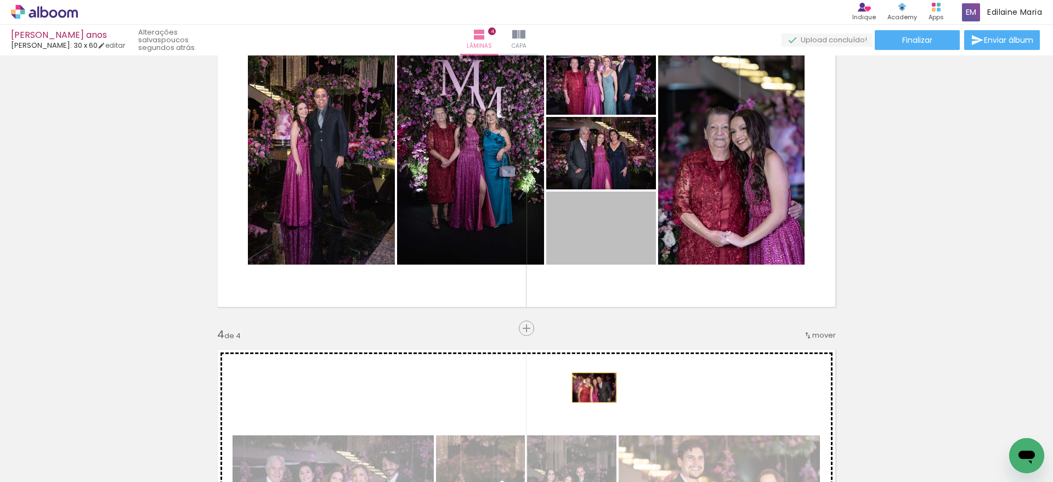
drag, startPoint x: 623, startPoint y: 240, endPoint x: 588, endPoint y: 388, distance: 152.6
click at [588, 388] on div "Inserir lâmina 1 de 4 Inserir lâmina 2 de 4 Inserir lâmina 3 de 4 Inserir lâmin…" at bounding box center [526, 139] width 1053 height 1747
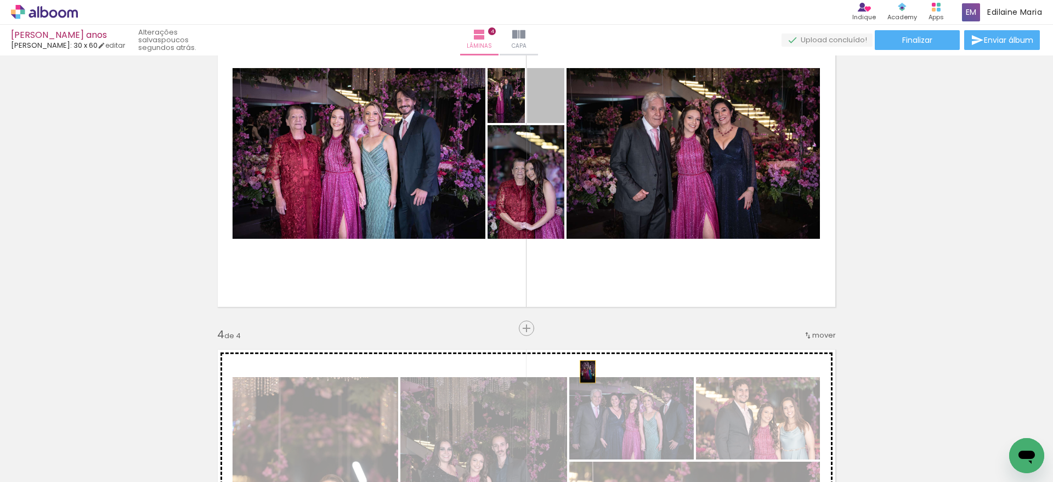
drag, startPoint x: 552, startPoint y: 110, endPoint x: 581, endPoint y: 374, distance: 266.0
click at [581, 374] on div "Inserir lâmina 1 de 4 Inserir lâmina 2 de 4 Inserir lâmina 3 de 4 Inserir lâmin…" at bounding box center [526, 139] width 1053 height 1747
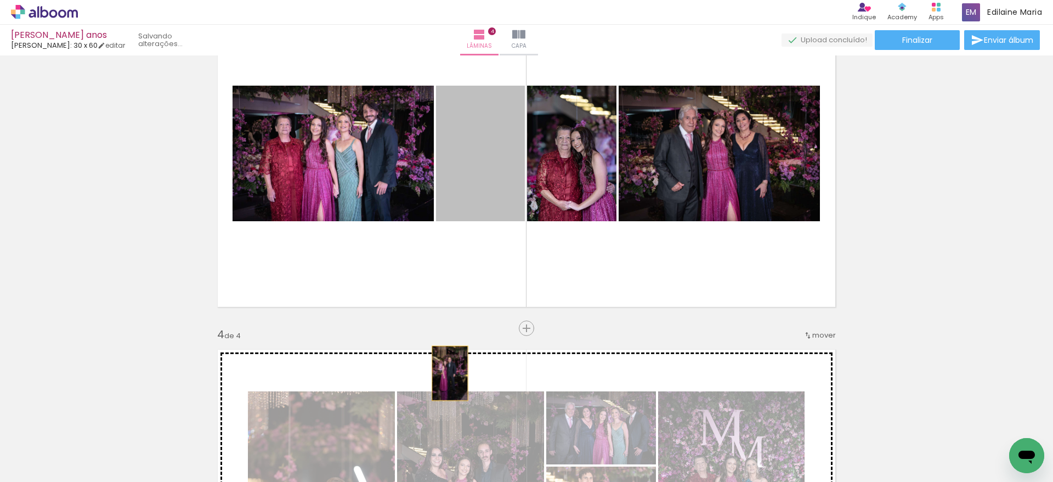
drag, startPoint x: 487, startPoint y: 169, endPoint x: 444, endPoint y: 373, distance: 207.9
click at [444, 373] on div "Inserir lâmina 1 de 4 Inserir lâmina 2 de 4 Inserir lâmina 3 de 4 Inserir lâmin…" at bounding box center [526, 139] width 1053 height 1747
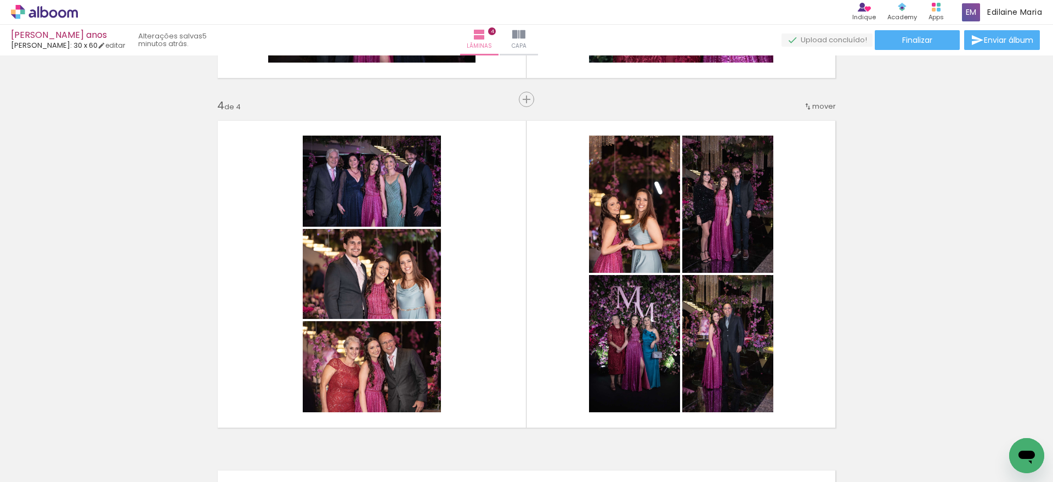
scroll to position [1028, 0]
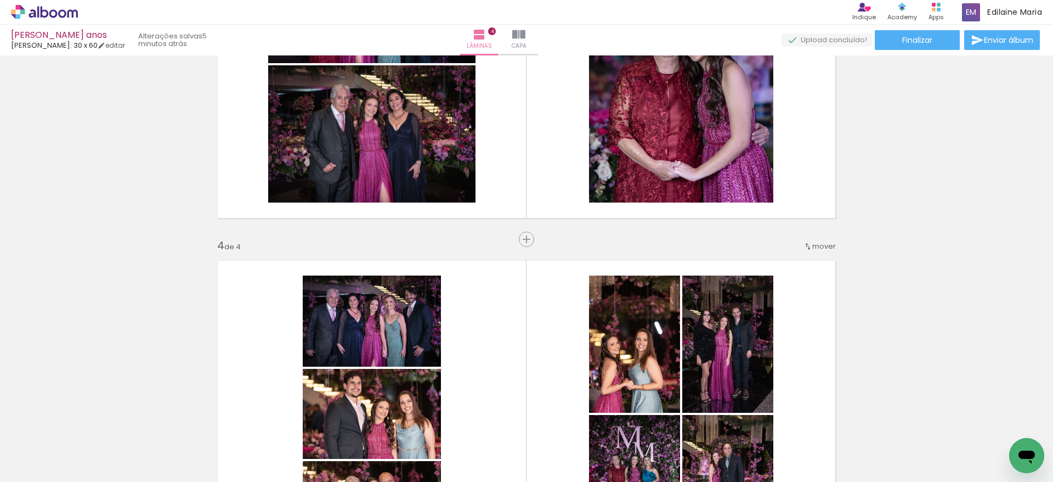
scroll to position [877, 0]
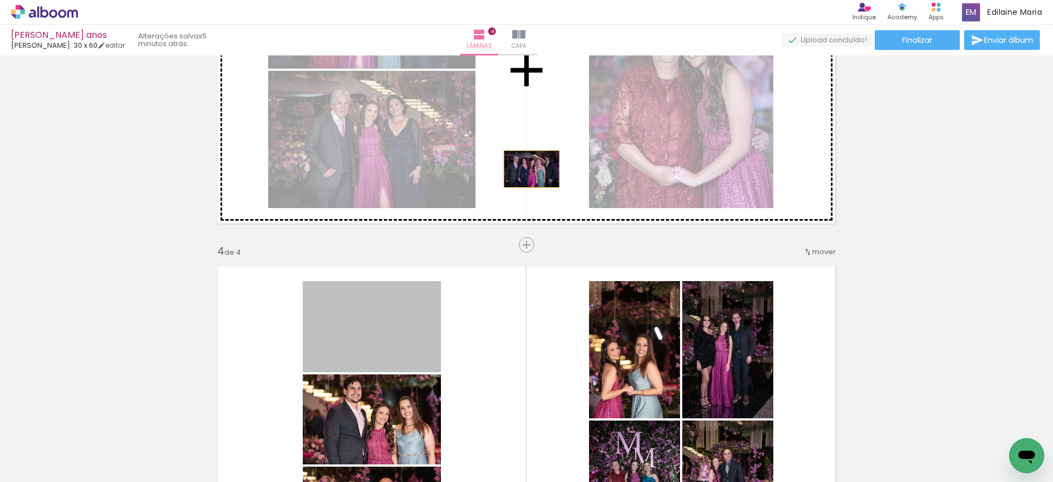
drag, startPoint x: 385, startPoint y: 327, endPoint x: 530, endPoint y: 157, distance: 223.3
click at [530, 157] on div "Inserir lâmina 1 de 4 Inserir lâmina 2 de 4 Inserir lâmina 3 de 4 Inserir lâmin…" at bounding box center [526, 55] width 1053 height 1747
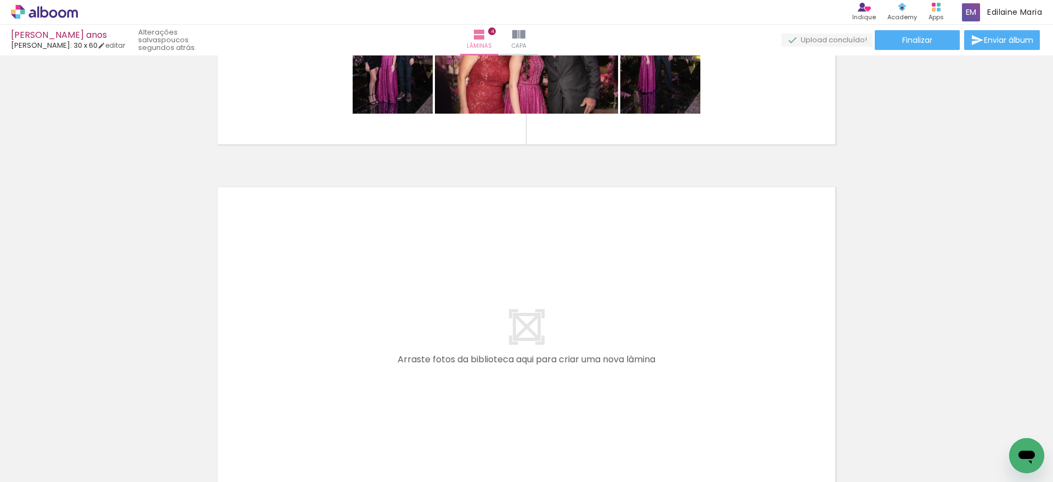
scroll to position [1334, 0]
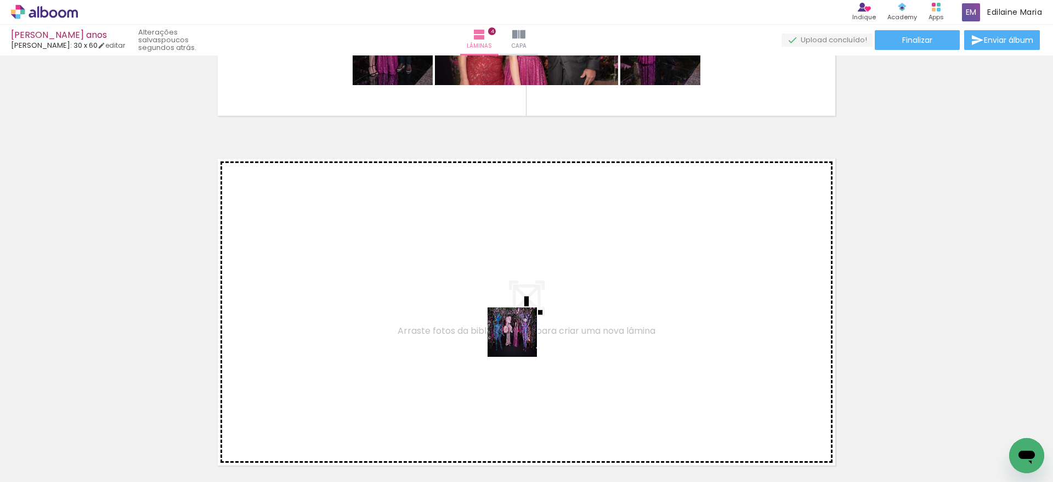
drag, startPoint x: 509, startPoint y: 448, endPoint x: 518, endPoint y: 323, distance: 125.9
click at [518, 323] on quentale-workspace at bounding box center [526, 241] width 1053 height 482
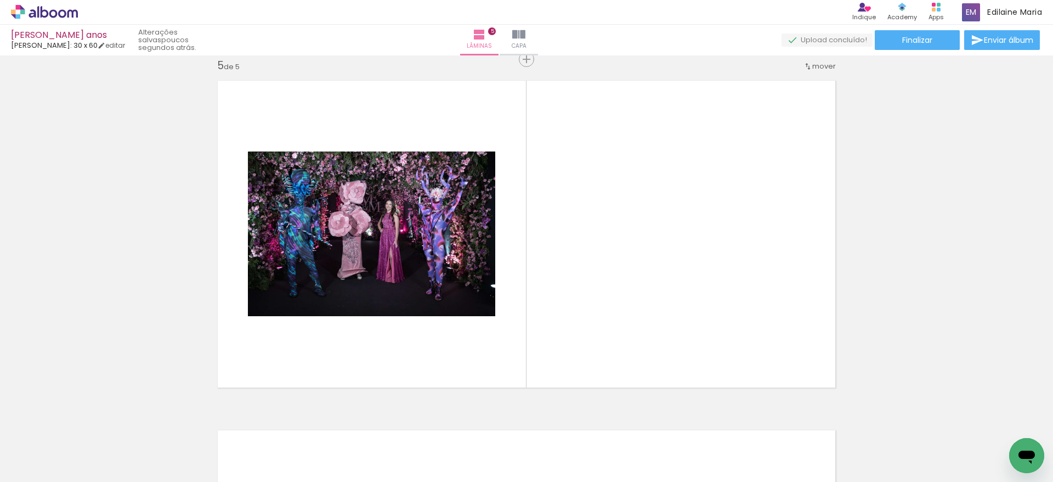
scroll to position [0, 2910]
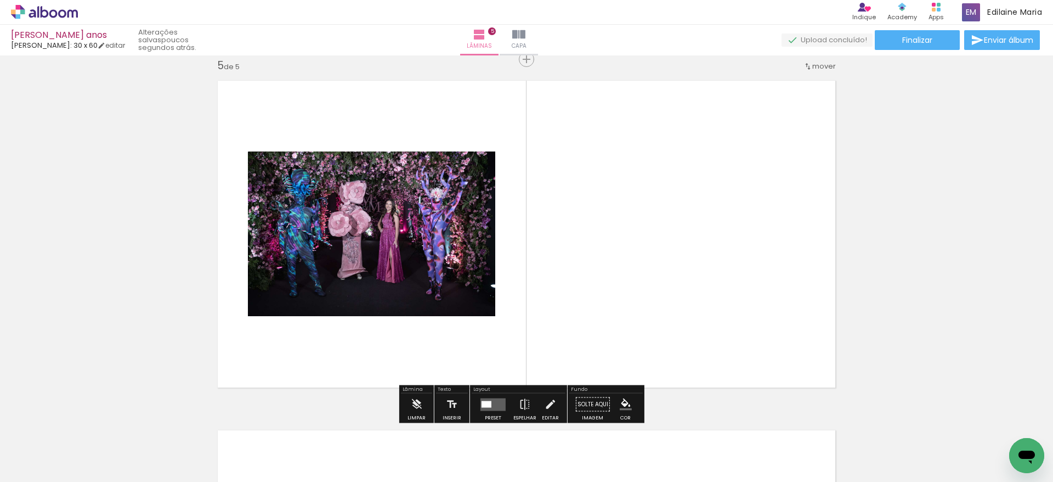
click at [817, 70] on span "mover" at bounding box center [824, 66] width 24 height 10
click at [804, 80] on paper-item "antes da 2" at bounding box center [789, 82] width 83 height 18
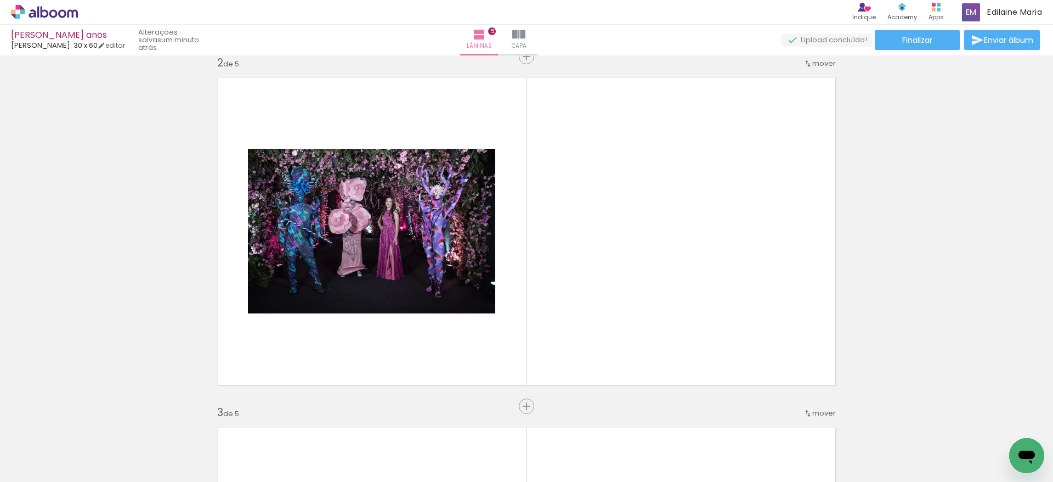
scroll to position [348, 0]
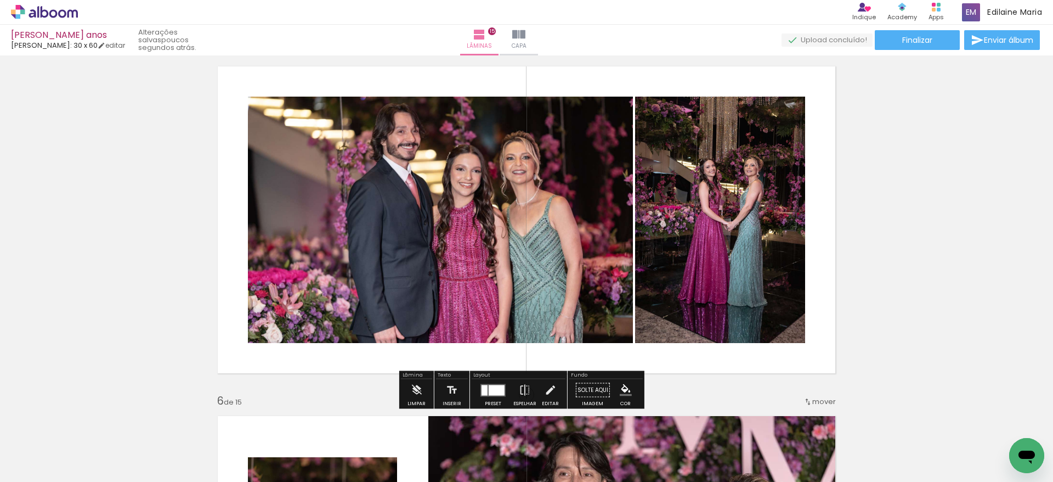
scroll to position [0, 960]
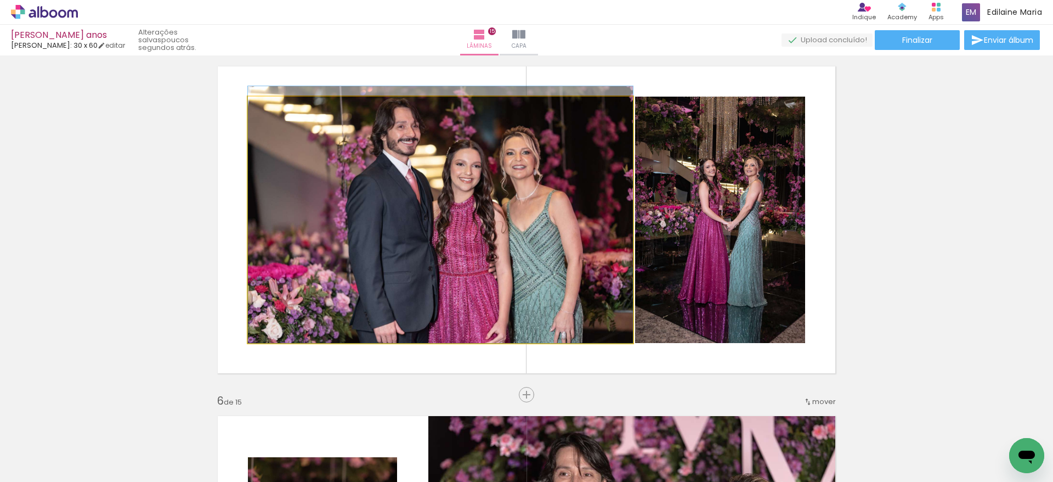
drag, startPoint x: 468, startPoint y: 241, endPoint x: 336, endPoint y: 233, distance: 133.0
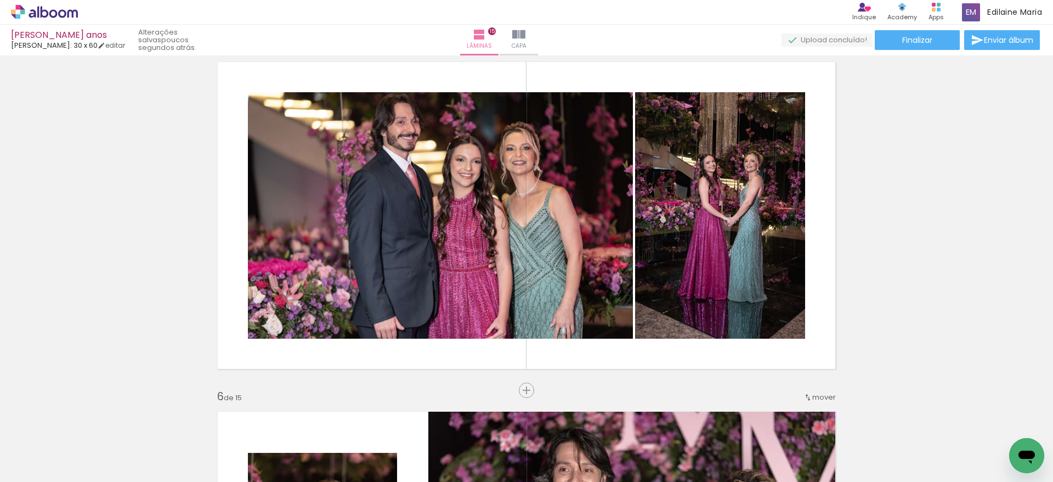
scroll to position [1438, 0]
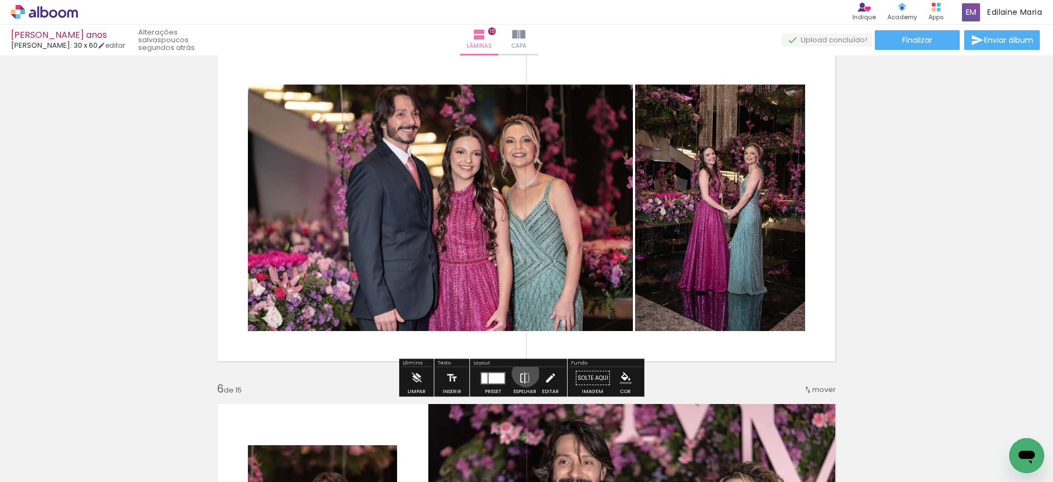
click at [523, 373] on iron-icon at bounding box center [525, 378] width 12 height 22
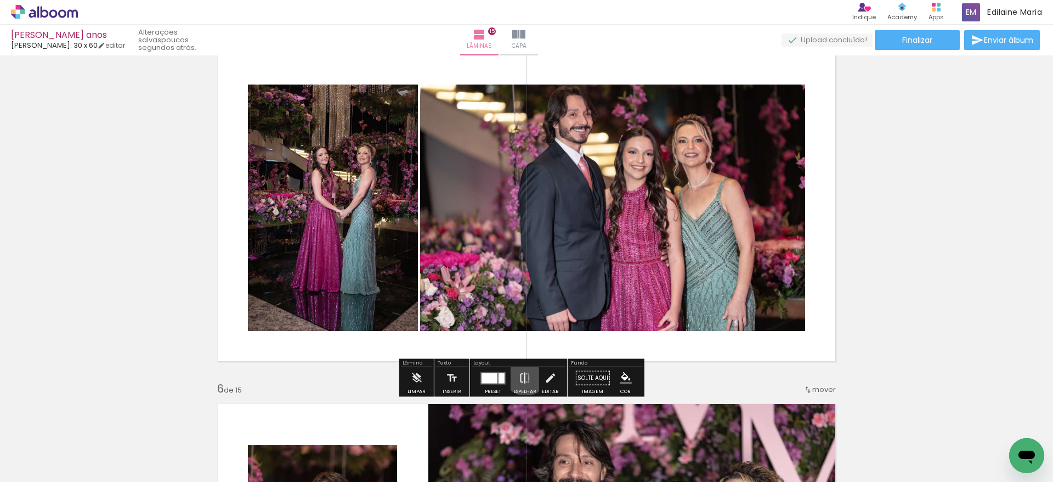
click at [523, 373] on iron-icon at bounding box center [525, 378] width 12 height 22
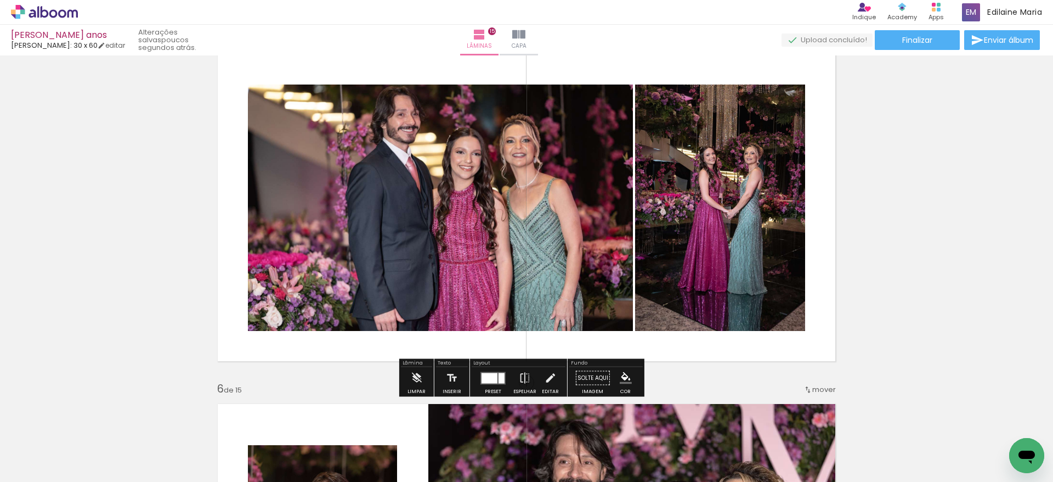
click at [486, 380] on div at bounding box center [490, 377] width 16 height 10
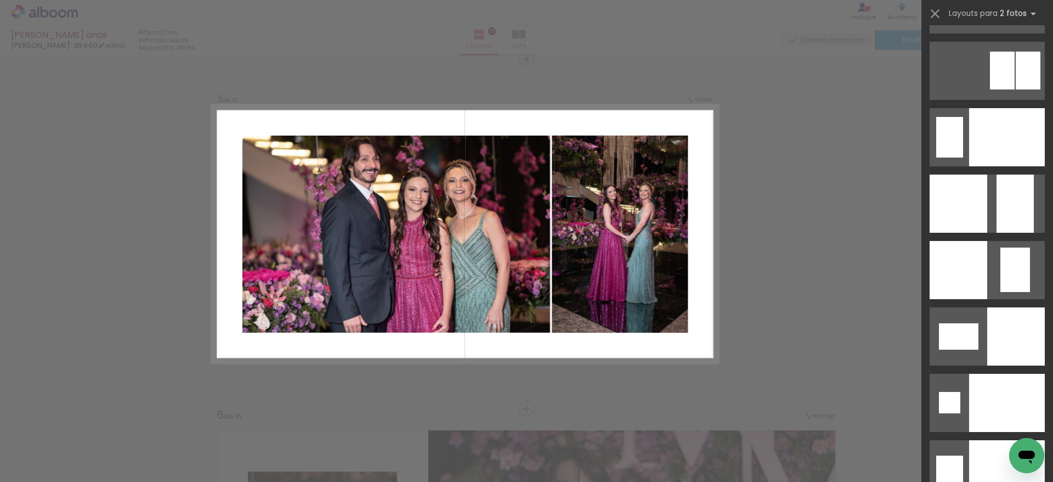
scroll to position [4356, 0]
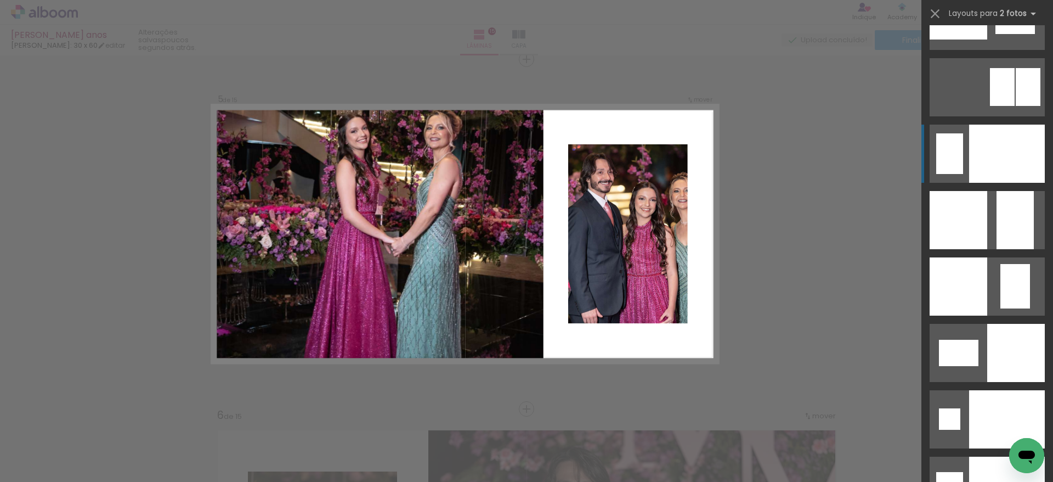
click at [1019, 139] on div at bounding box center [1007, 154] width 76 height 58
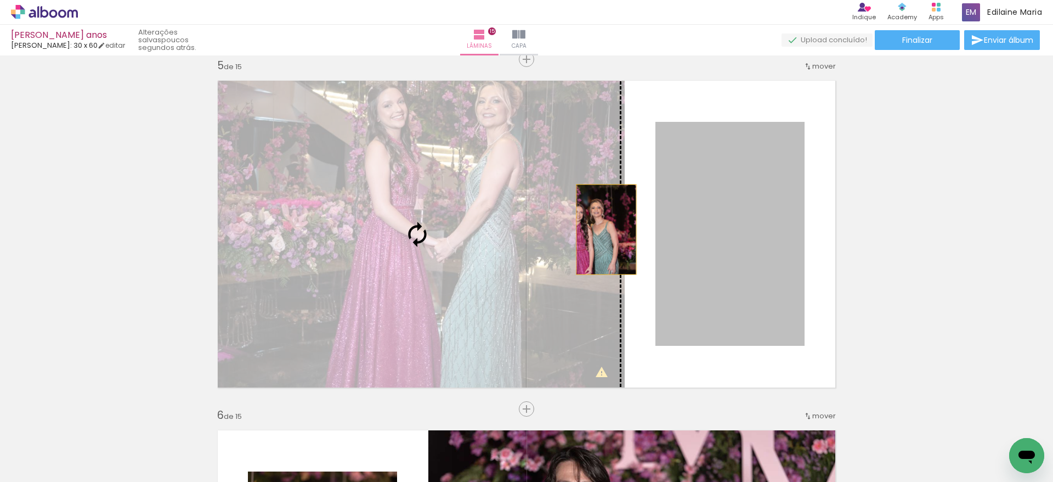
drag, startPoint x: 759, startPoint y: 253, endPoint x: 452, endPoint y: 203, distance: 310.7
click at [0, 0] on slot at bounding box center [0, 0] width 0 height 0
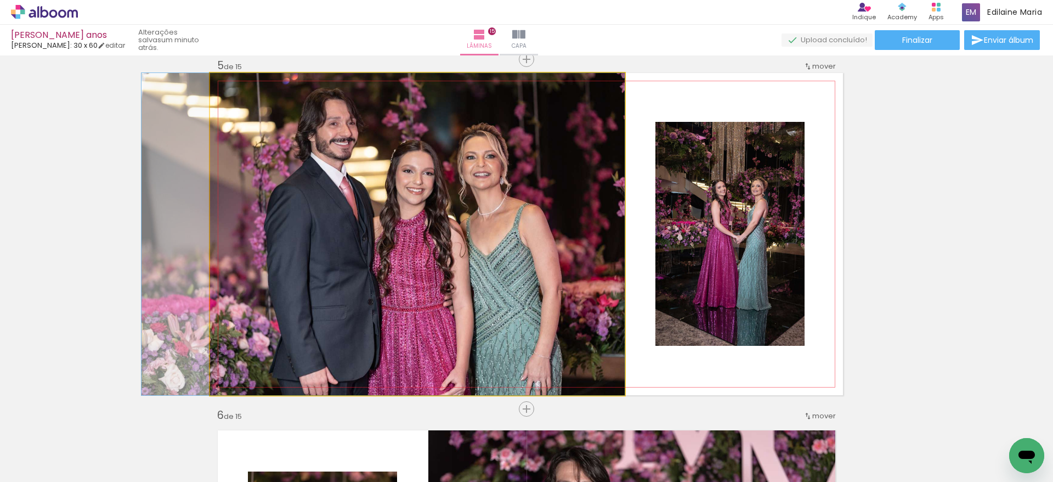
drag, startPoint x: 466, startPoint y: 239, endPoint x: 388, endPoint y: 197, distance: 88.3
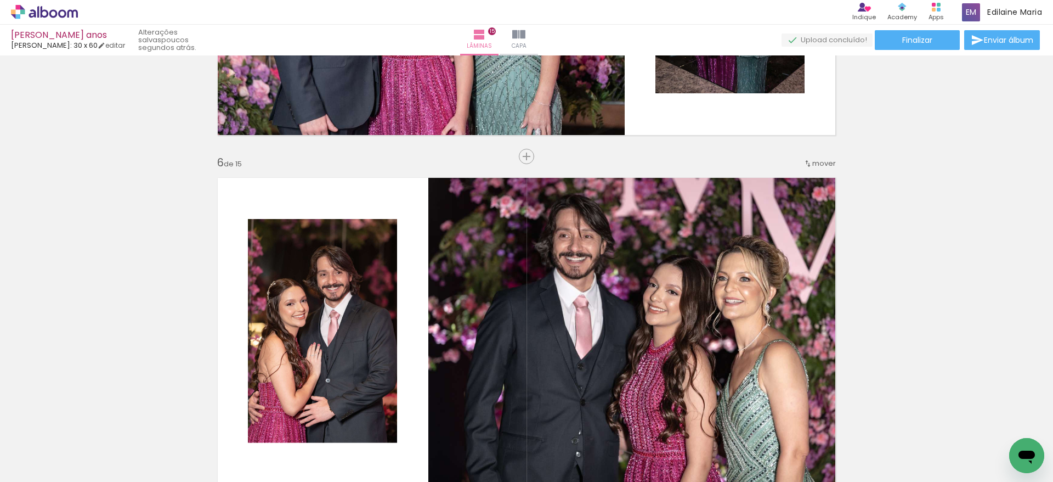
scroll to position [1767, 0]
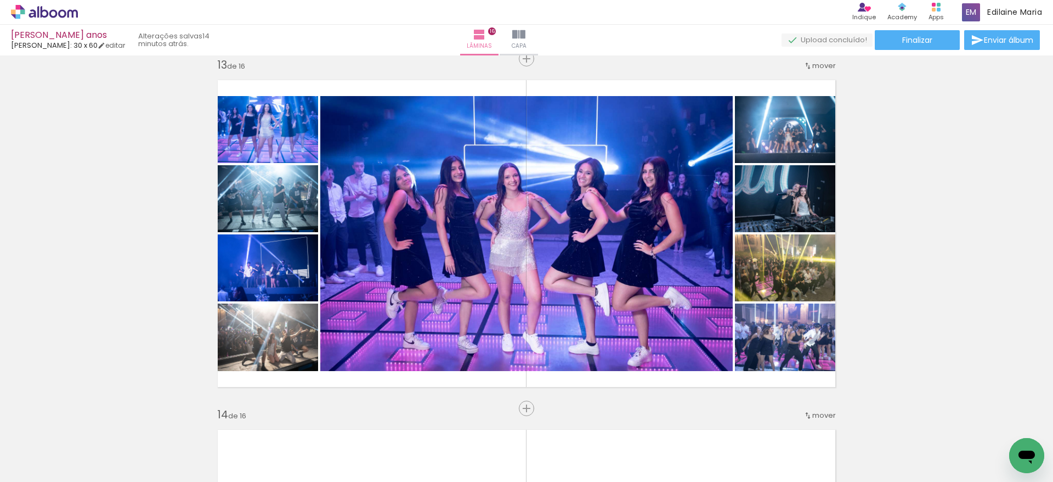
scroll to position [0, 960]
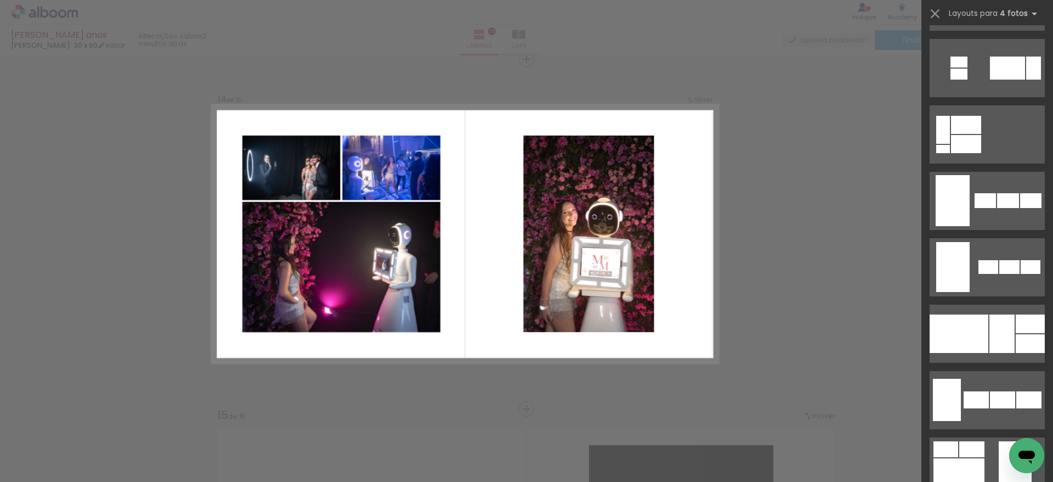
scroll to position [691, 0]
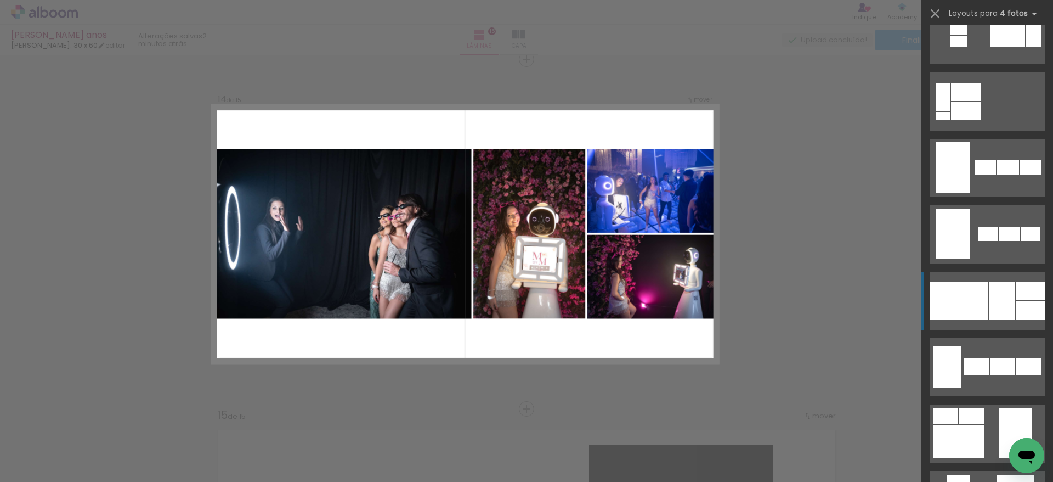
click at [1025, 316] on div at bounding box center [1030, 310] width 29 height 19
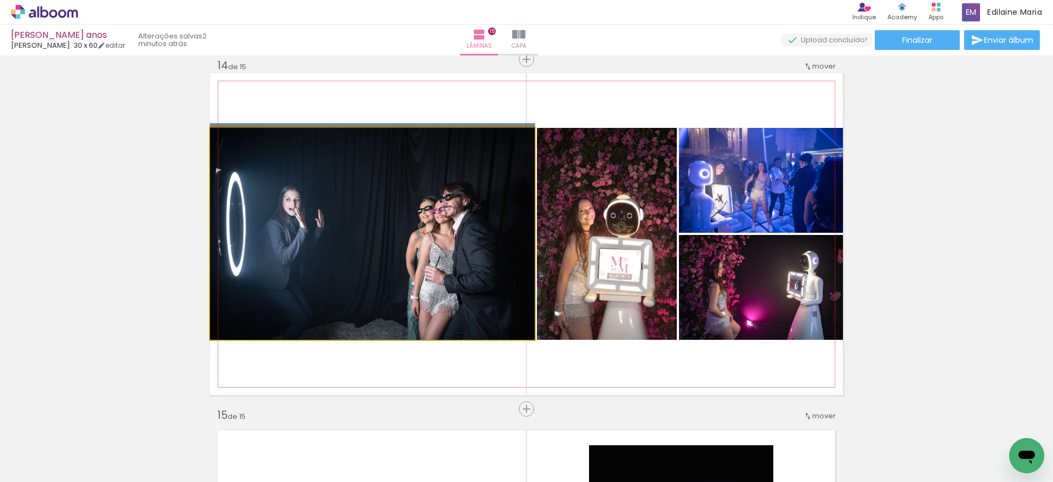
drag, startPoint x: 438, startPoint y: 296, endPoint x: 419, endPoint y: 275, distance: 28.0
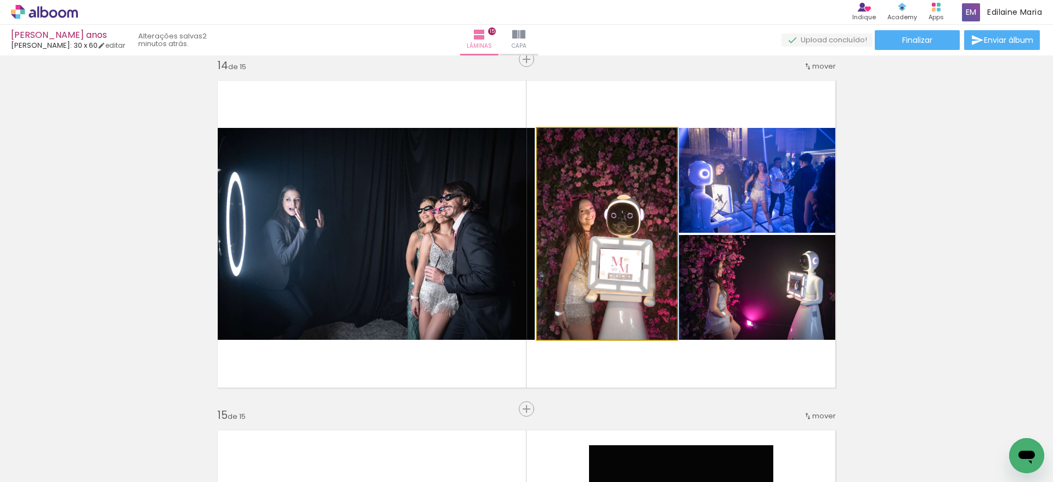
drag, startPoint x: 613, startPoint y: 300, endPoint x: 626, endPoint y: 253, distance: 48.3
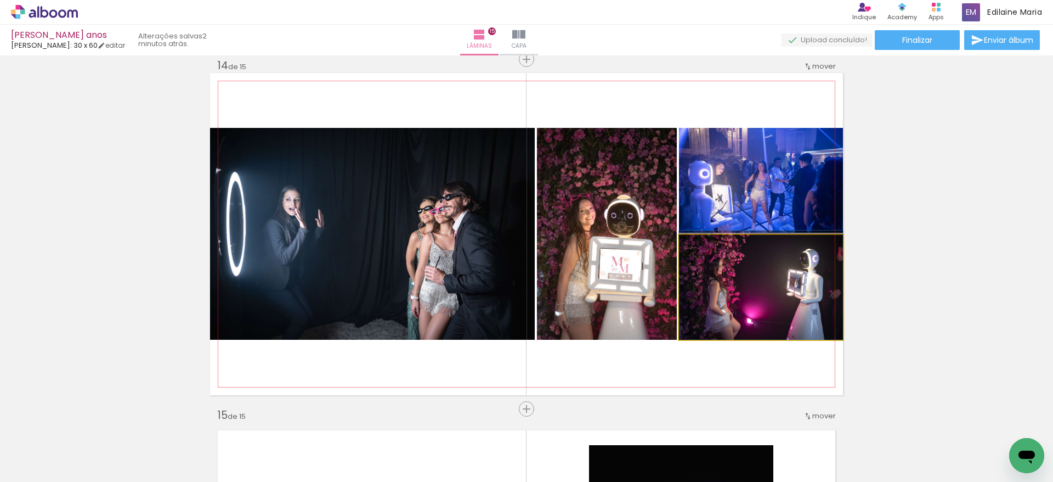
drag, startPoint x: 786, startPoint y: 303, endPoint x: 789, endPoint y: 288, distance: 15.1
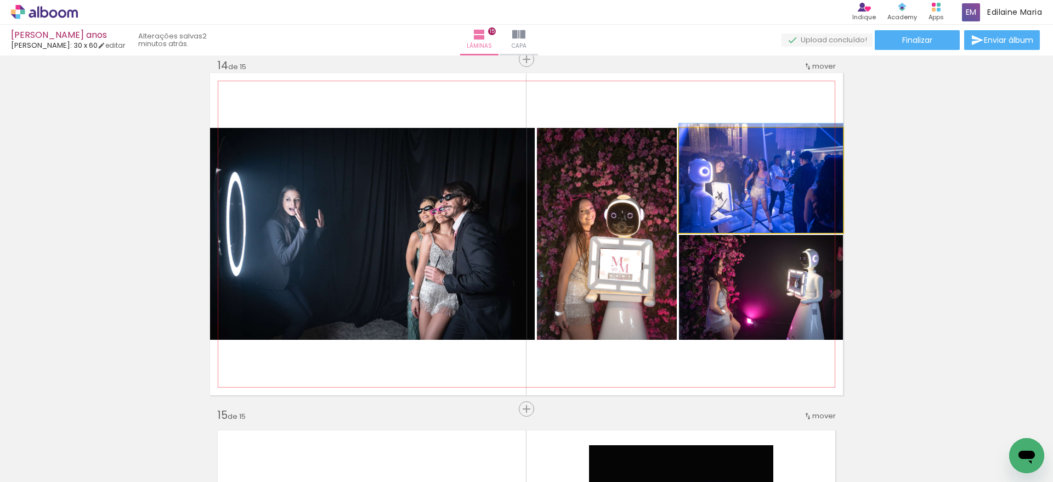
drag, startPoint x: 782, startPoint y: 189, endPoint x: 782, endPoint y: 163, distance: 25.2
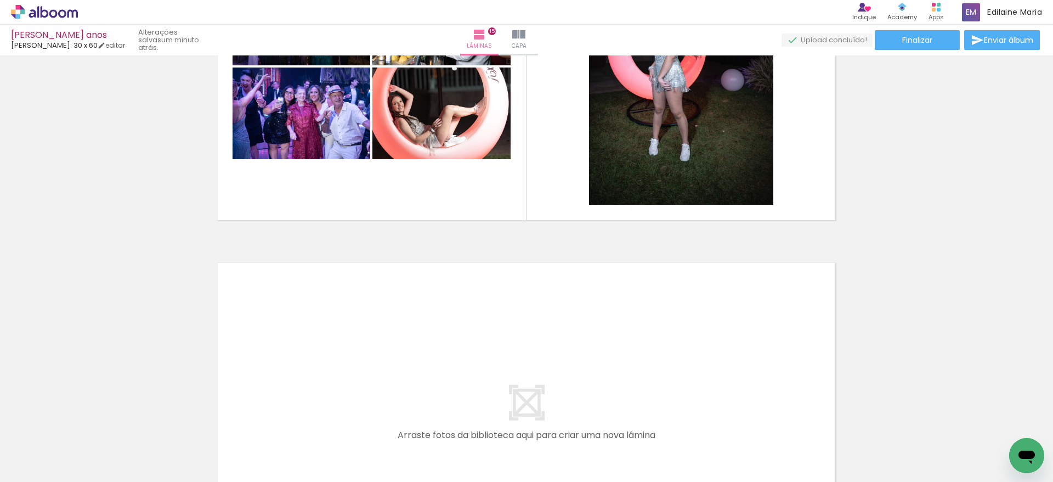
scroll to position [0, 211]
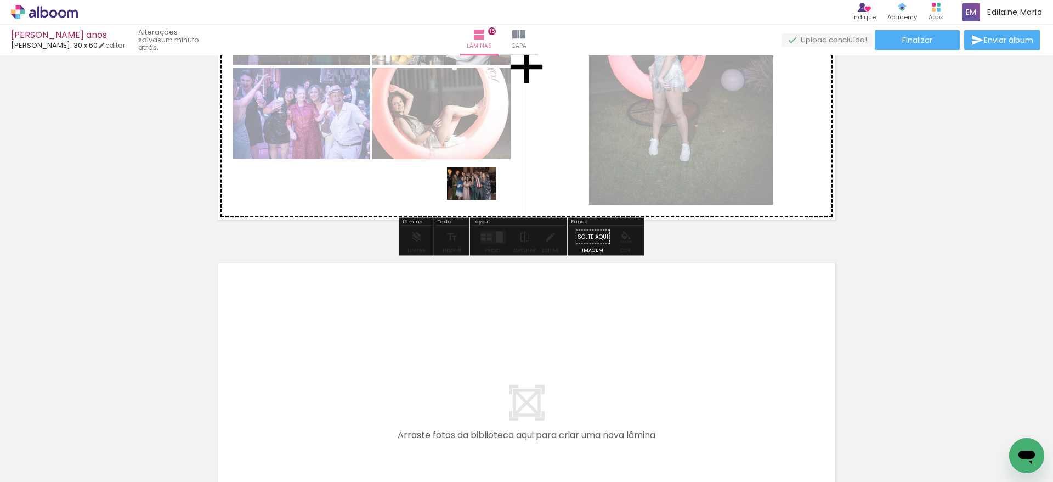
drag, startPoint x: 280, startPoint y: 448, endPoint x: 480, endPoint y: 200, distance: 318.7
click at [480, 200] on quentale-workspace at bounding box center [526, 241] width 1053 height 482
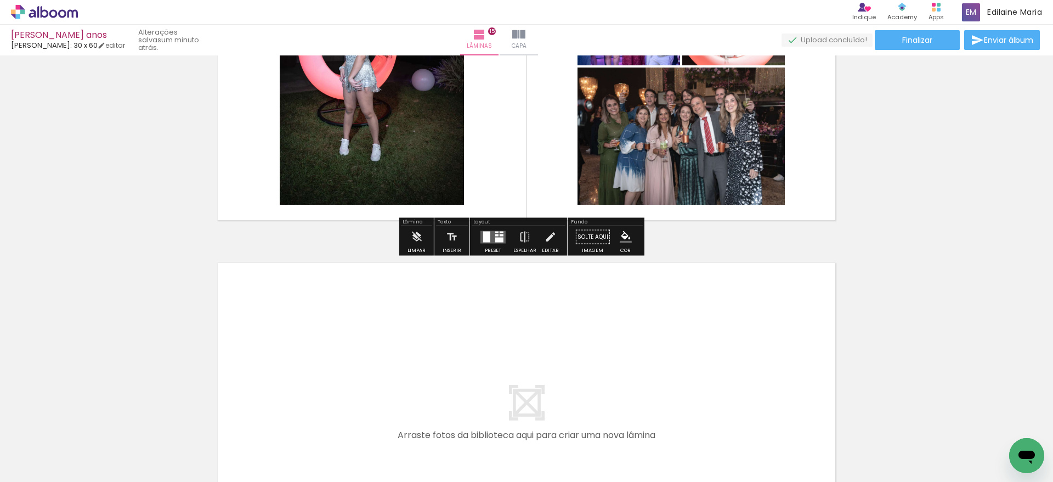
scroll to position [0, 0]
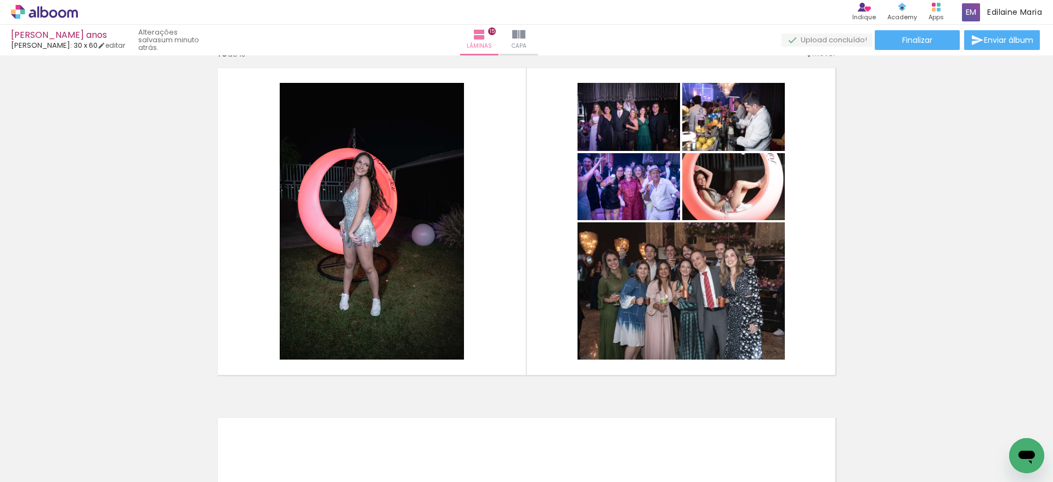
scroll to position [4908, 0]
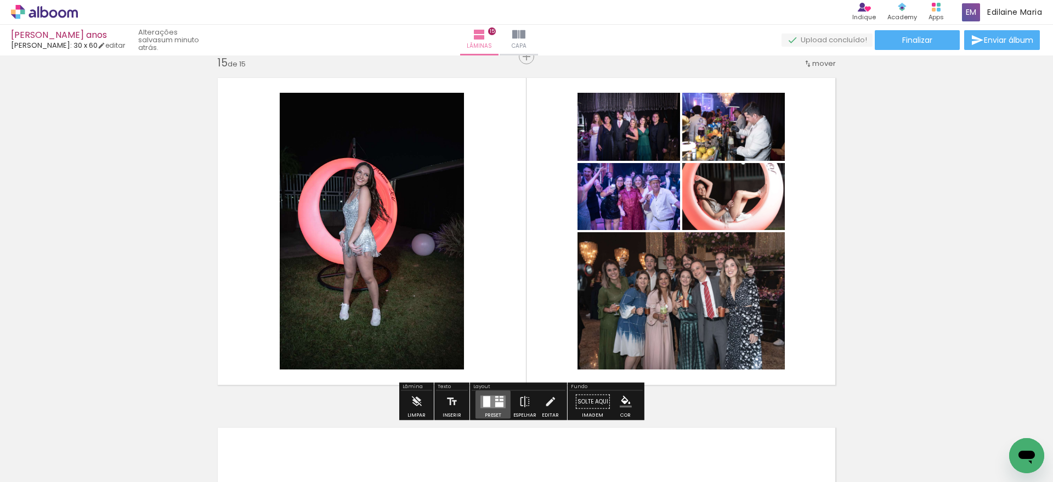
click at [488, 399] on quentale-layouter at bounding box center [492, 401] width 25 height 13
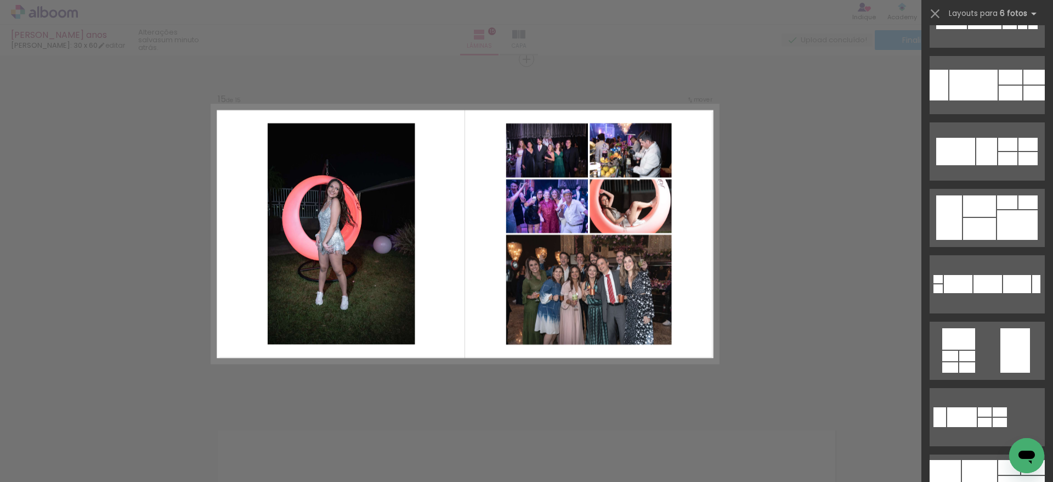
scroll to position [329, 0]
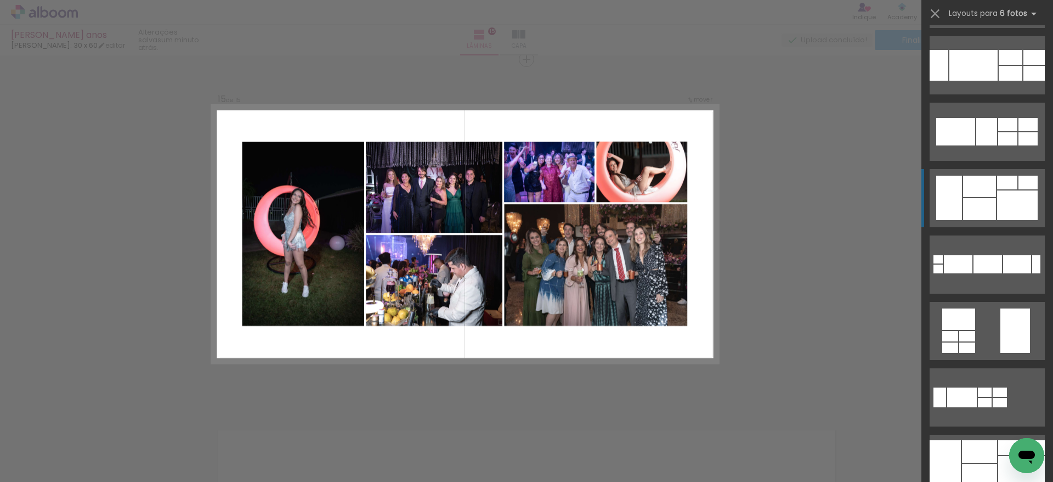
click at [1010, 206] on div at bounding box center [1017, 205] width 41 height 30
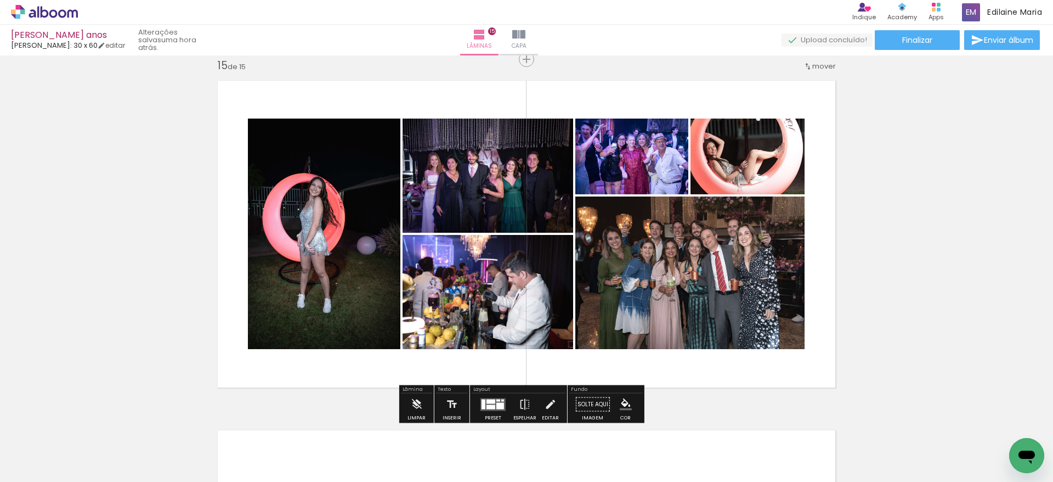
scroll to position [329, 0]
